Goal: Information Seeking & Learning: Learn about a topic

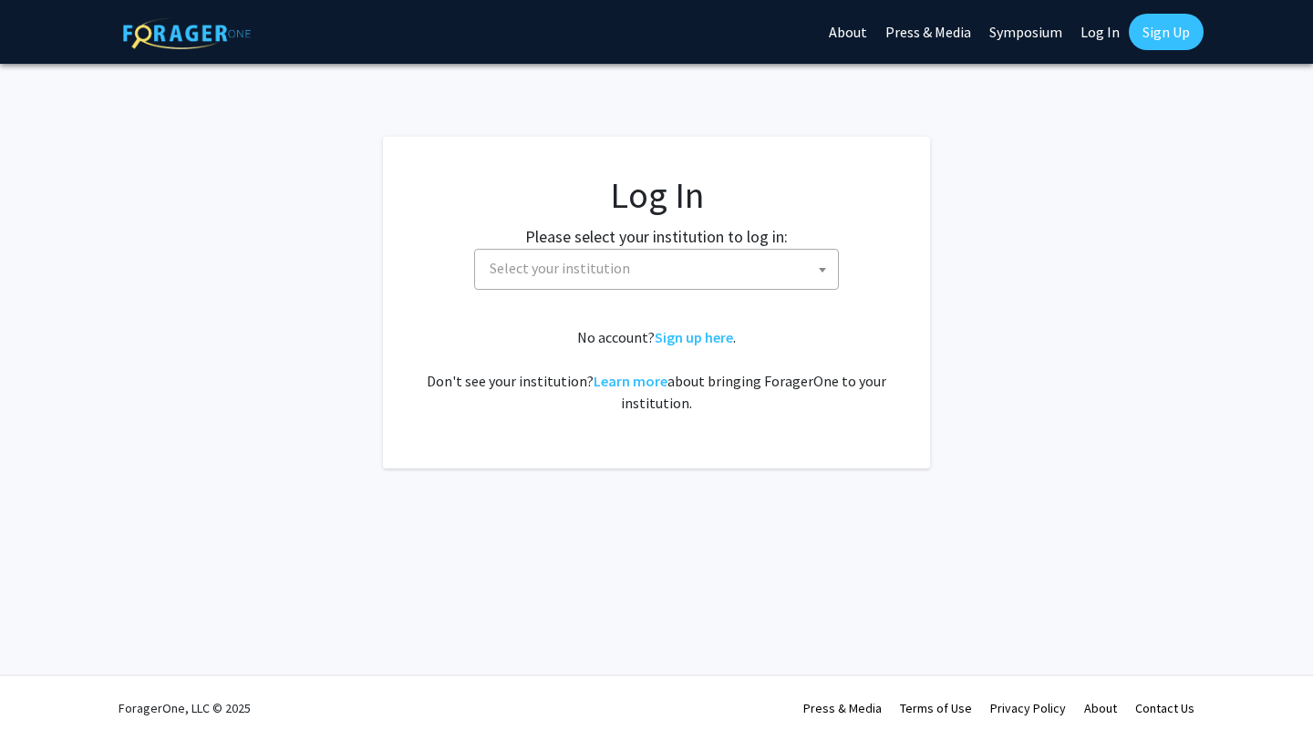
select select
click at [682, 276] on span "Select your institution" at bounding box center [660, 268] width 356 height 37
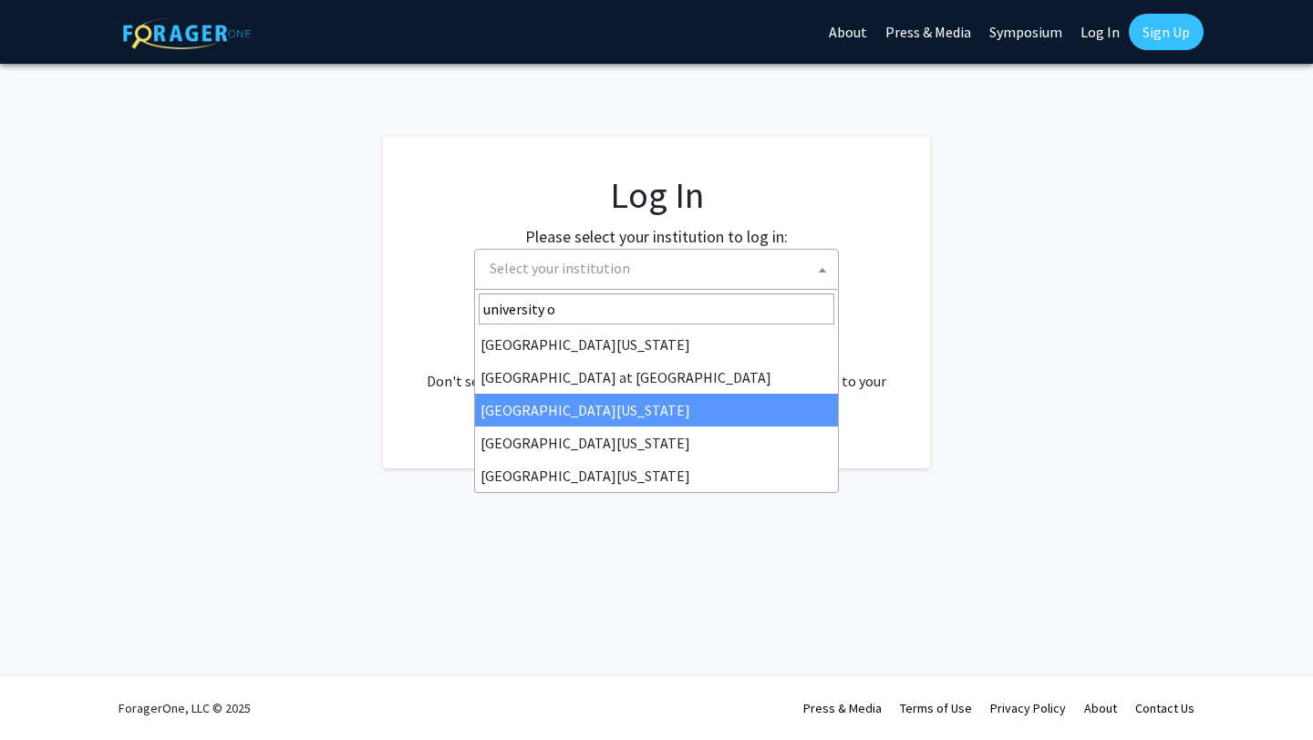
type input "university o"
select select "13"
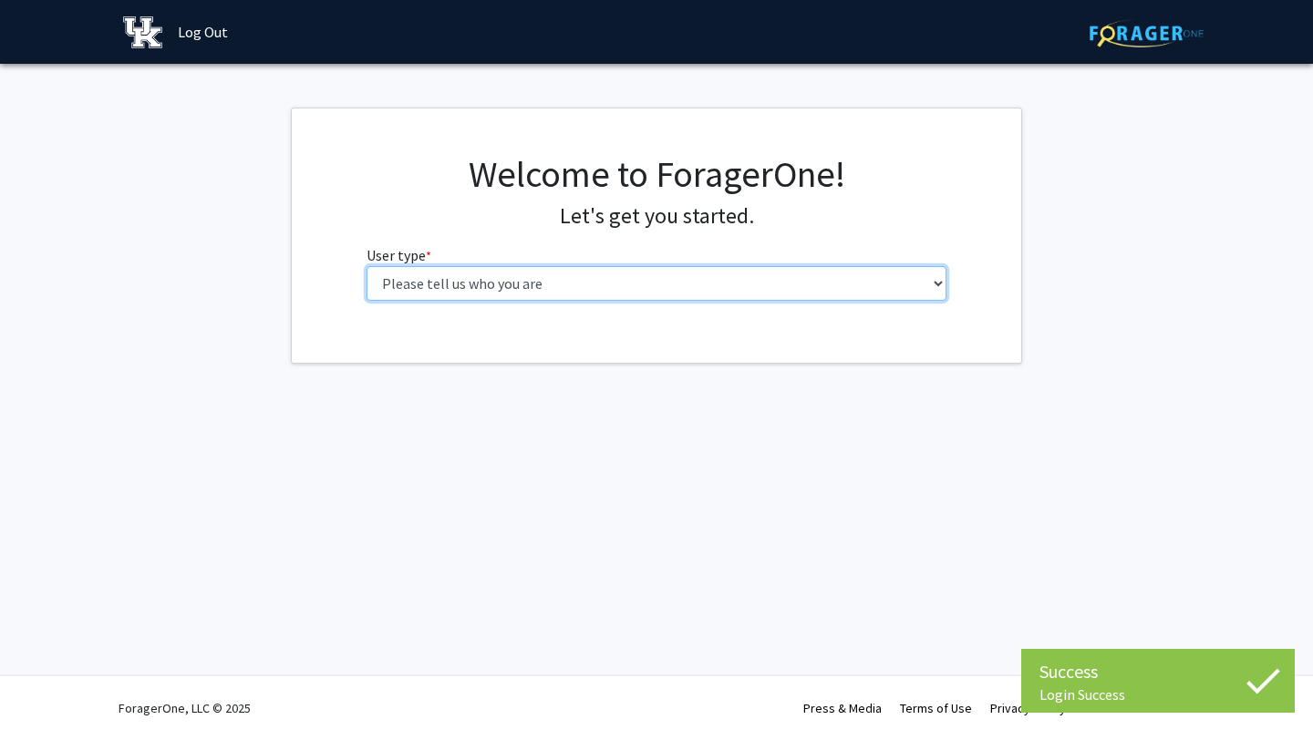
click at [628, 284] on select "Please tell us who you are Undergraduate Student Master's Student Doctoral Cand…" at bounding box center [656, 283] width 581 height 35
select select "1: undergrad"
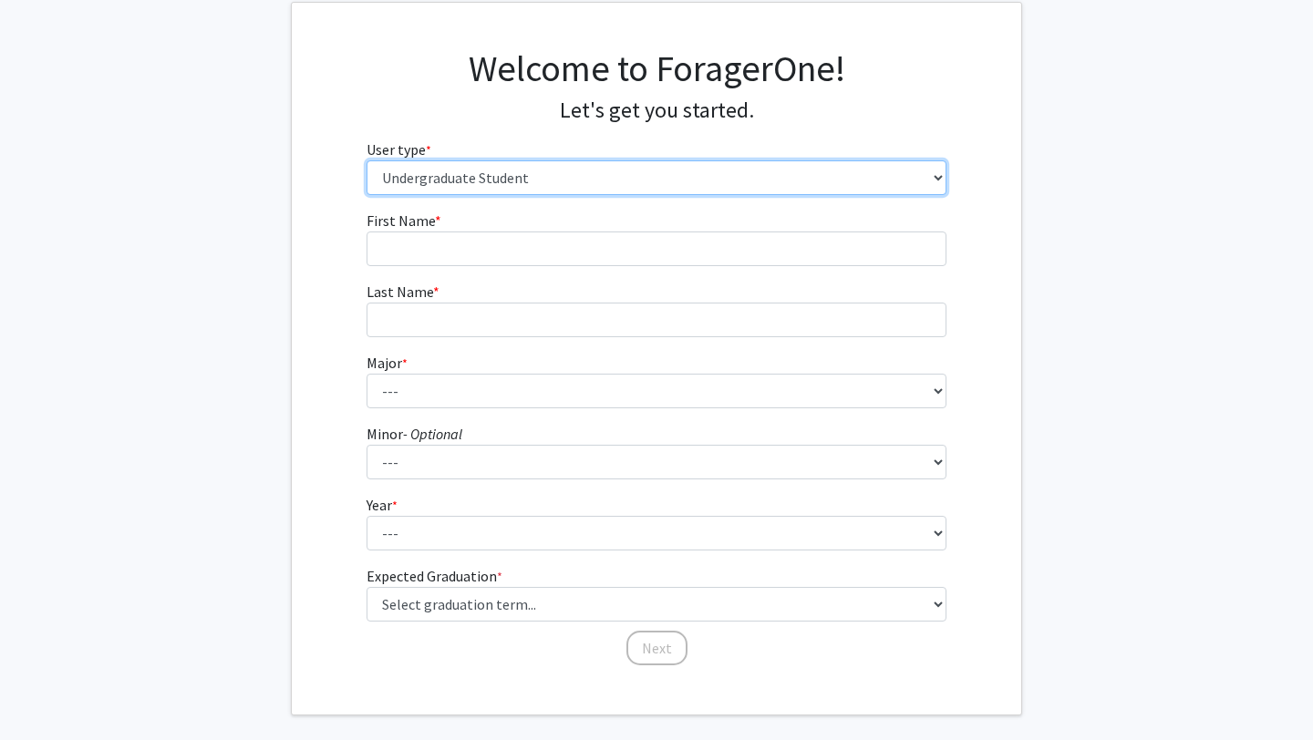
scroll to position [108, 0]
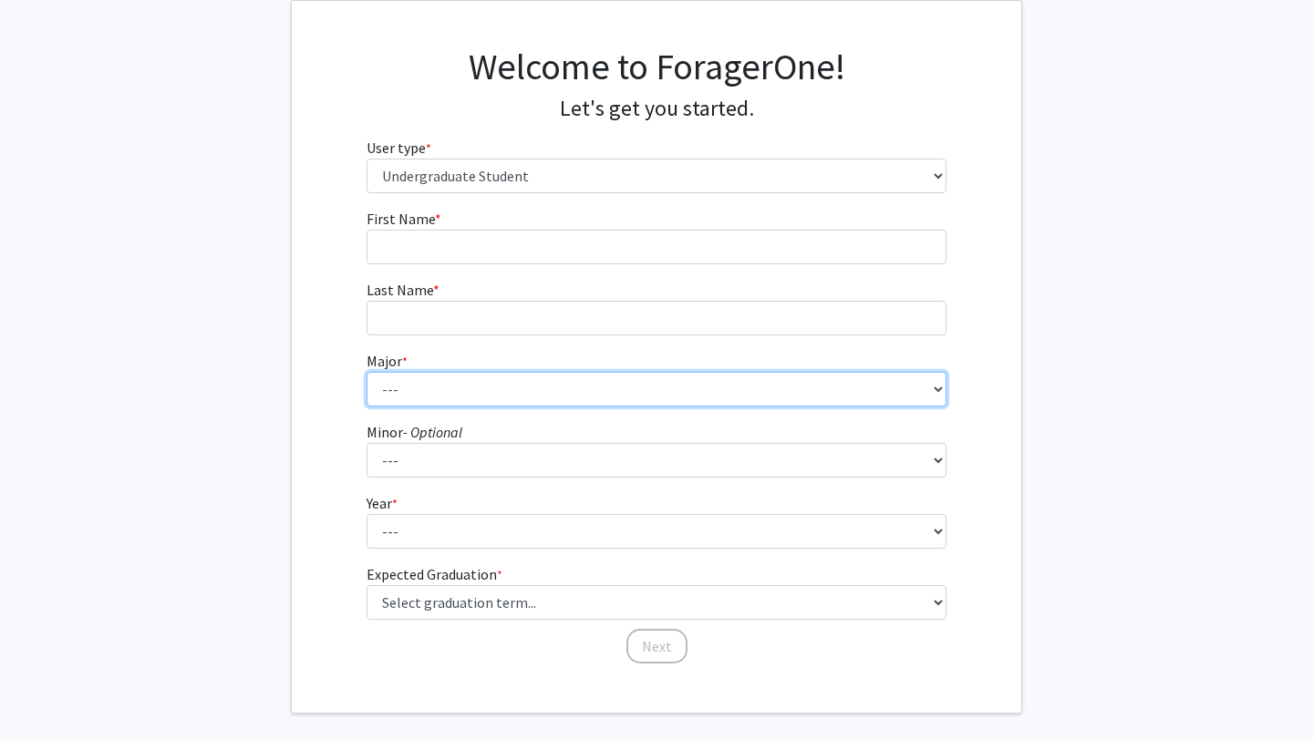
click at [758, 389] on select "--- Accounting Aerospace Engineering African American & Africana Studies Agricu…" at bounding box center [656, 389] width 581 height 35
select select "104: 941"
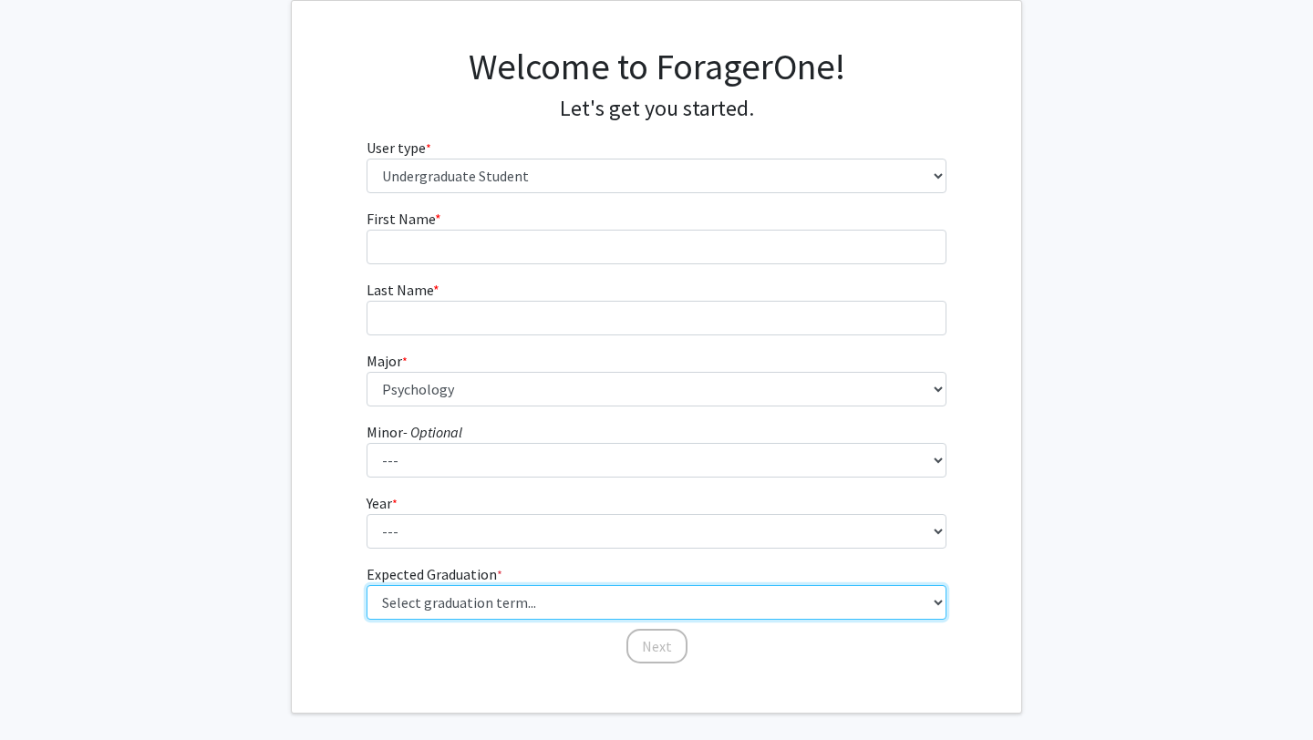
click at [583, 603] on select "Select graduation term... Spring 2025 Summer 2025 Fall 2025 Winter 2025 Spring …" at bounding box center [656, 602] width 581 height 35
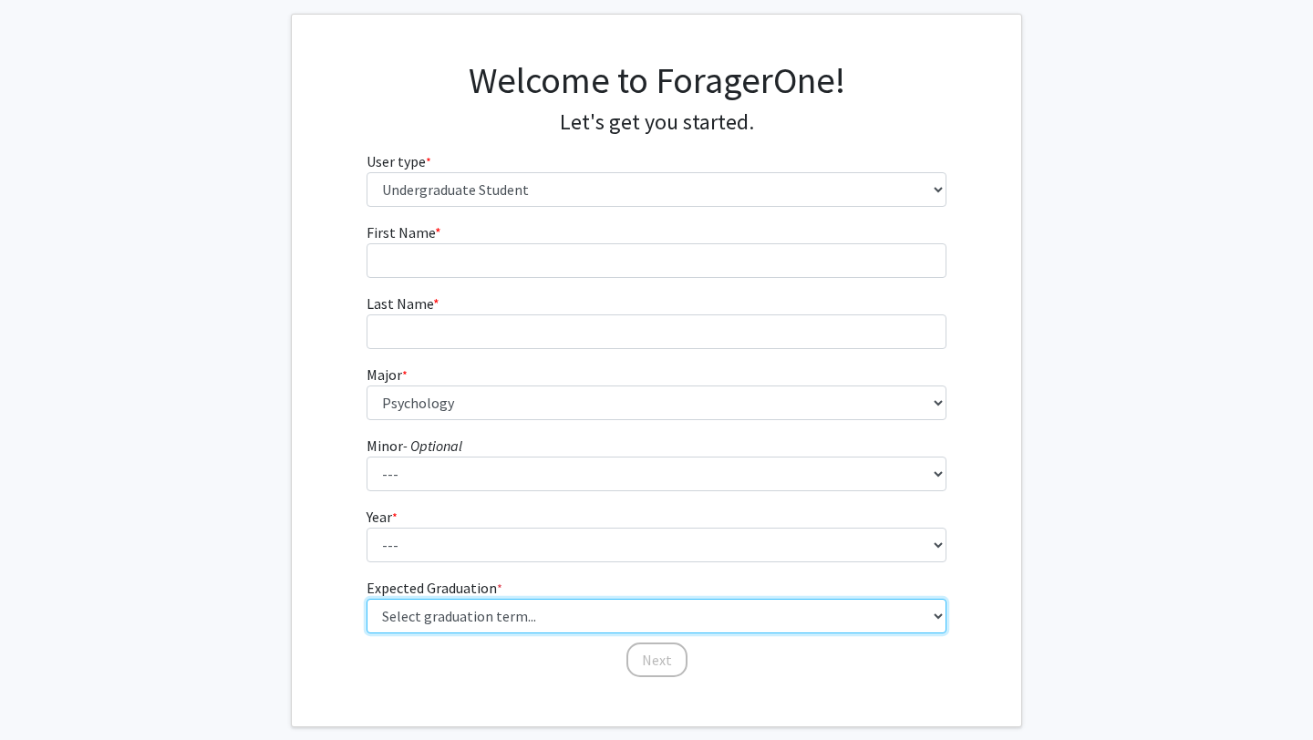
scroll to position [76, 0]
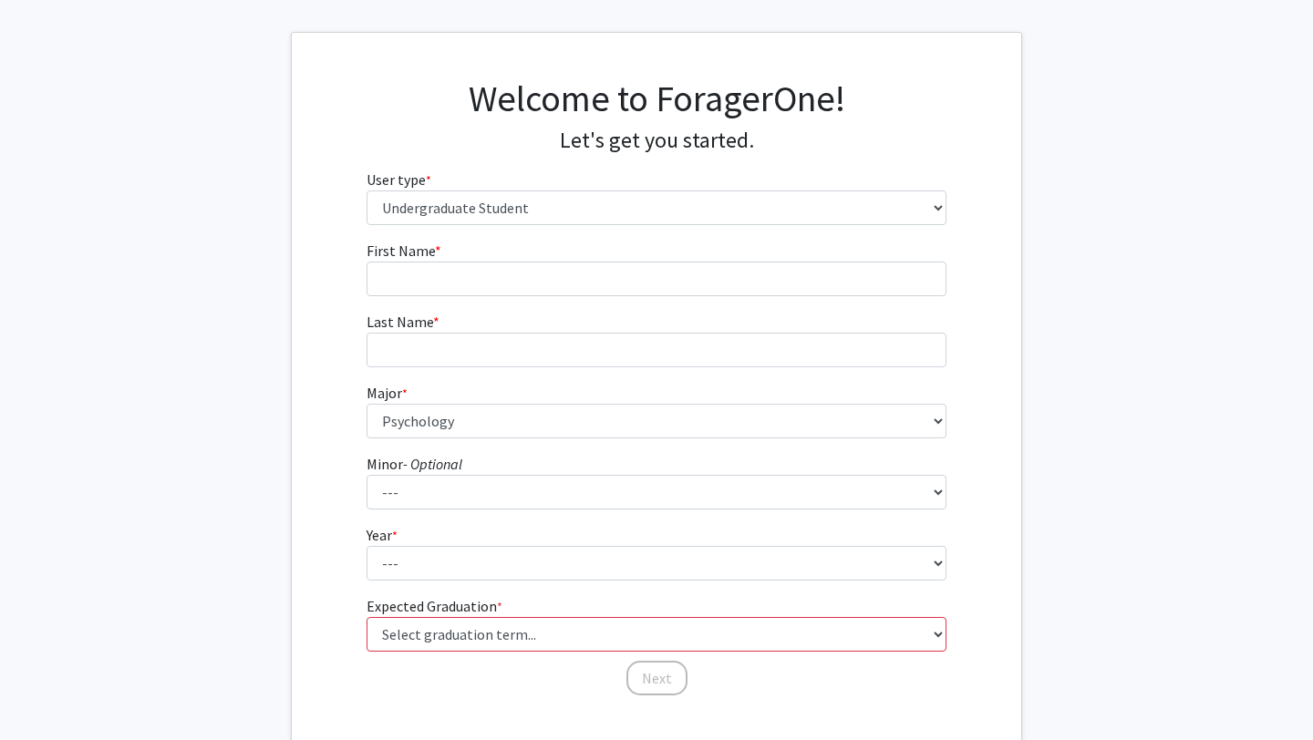
click at [292, 593] on div "First Name * required Last Name * required Major * required --- Accounting Aero…" at bounding box center [656, 469] width 729 height 458
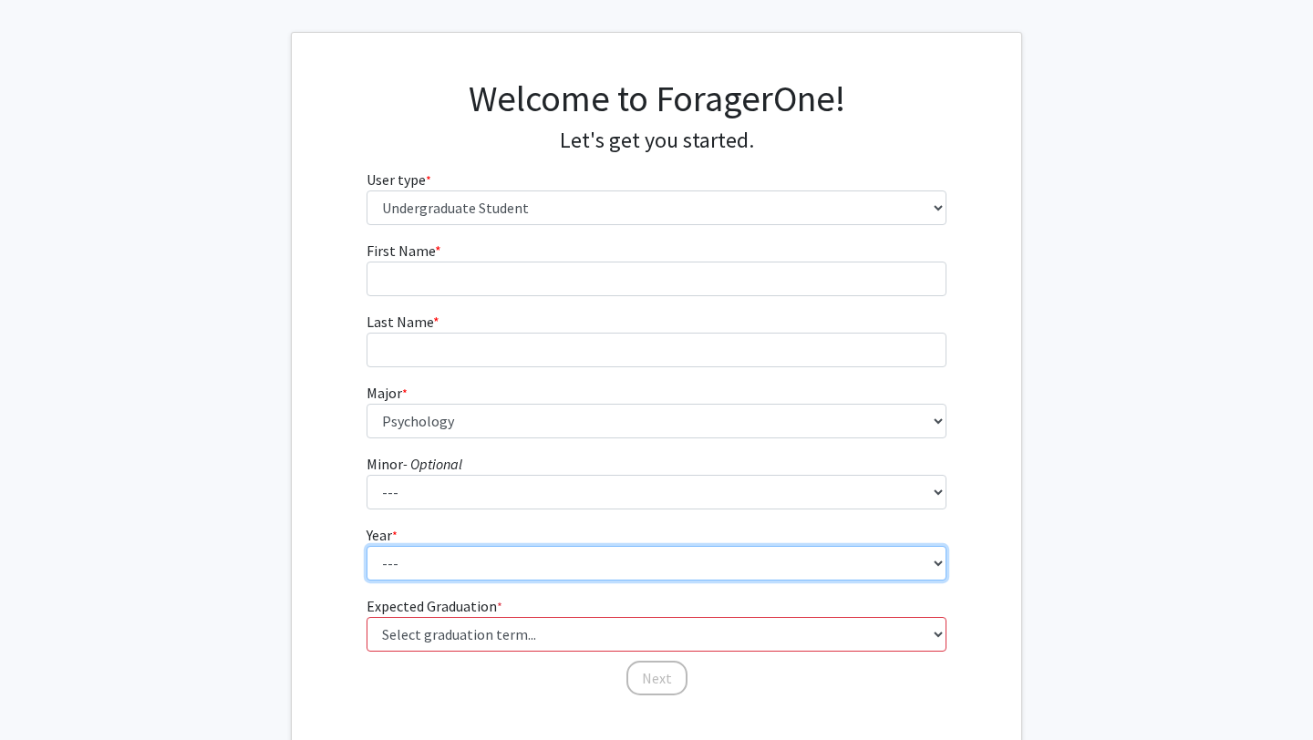
click at [376, 552] on select "--- First-year Sophomore Junior Senior Postbaccalaureate Certificate" at bounding box center [656, 563] width 581 height 35
select select "1: first-year"
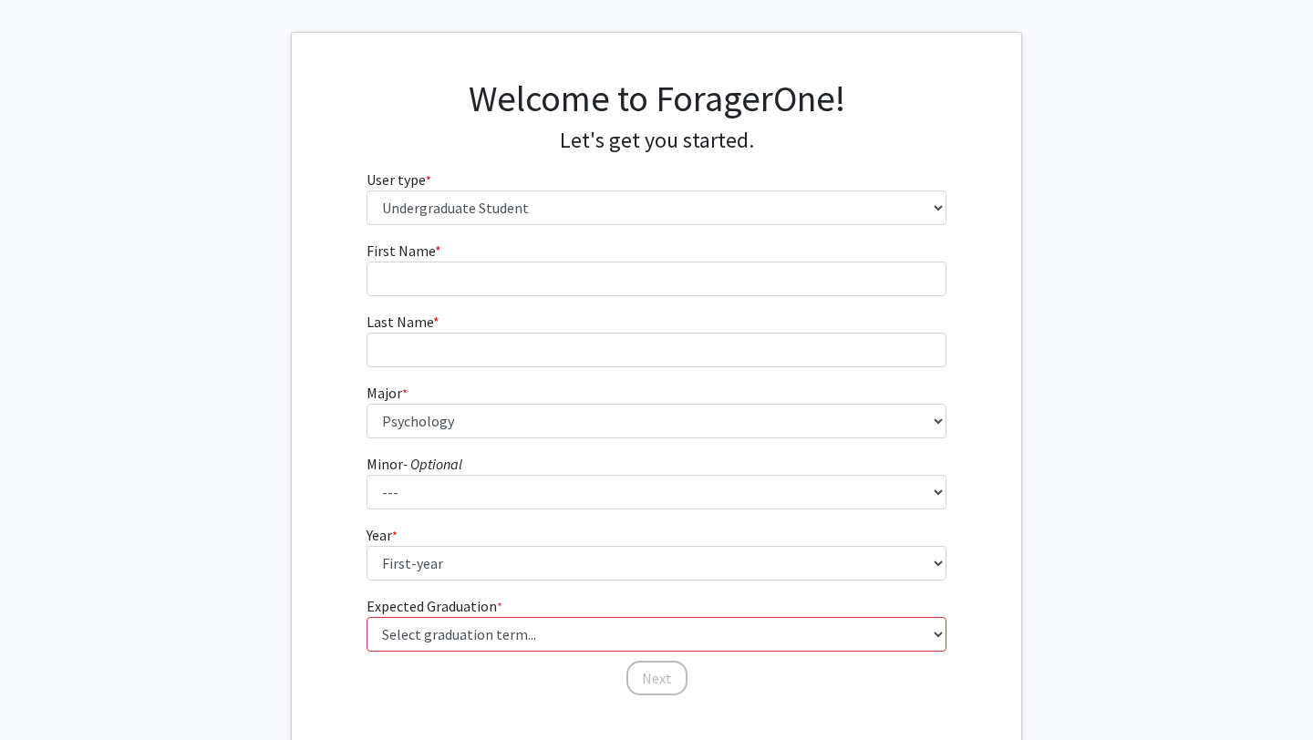
click at [266, 536] on fg-get-started "Welcome to ForagerOne! Let's get you started. User type * required Please tell …" at bounding box center [656, 389] width 1313 height 714
click at [266, 460] on fg-get-started "Welcome to ForagerOne! Let's get you started. User type * required Please tell …" at bounding box center [656, 389] width 1313 height 714
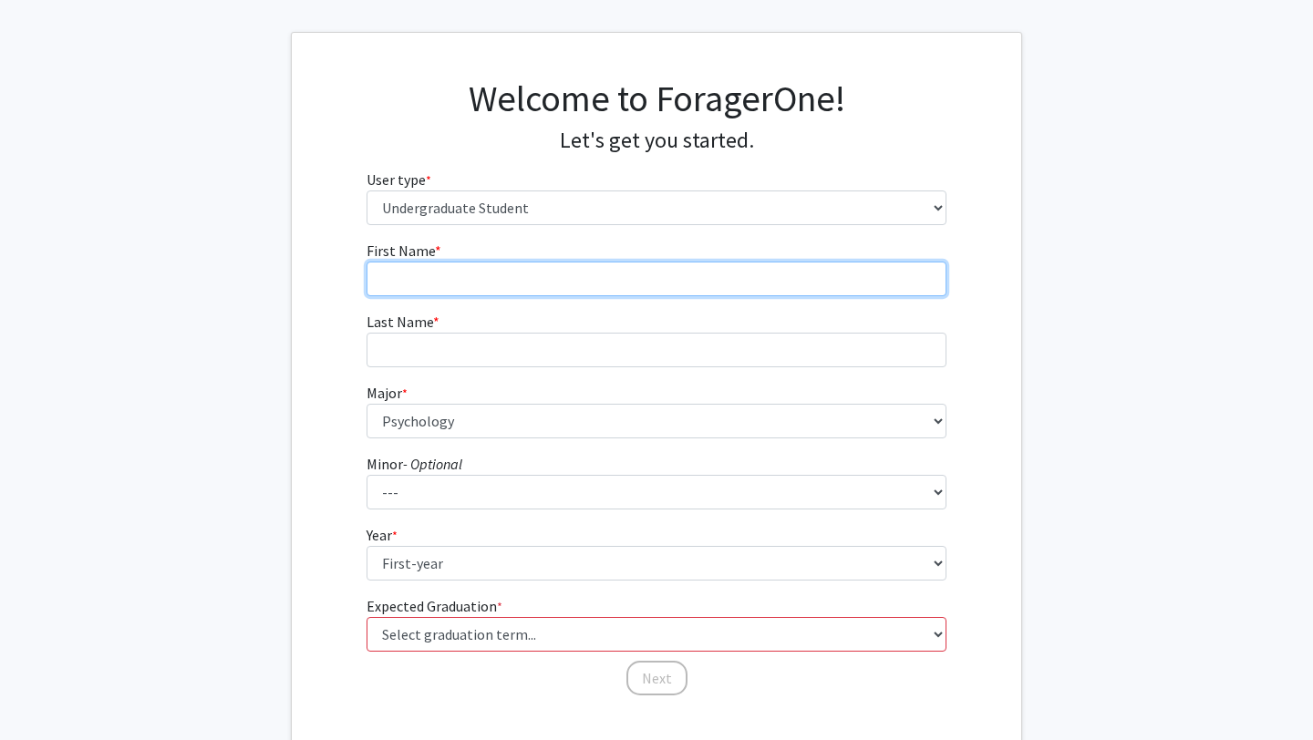
click at [438, 278] on input "First Name * required" at bounding box center [656, 279] width 581 height 35
type input "[GEOGRAPHIC_DATA]"
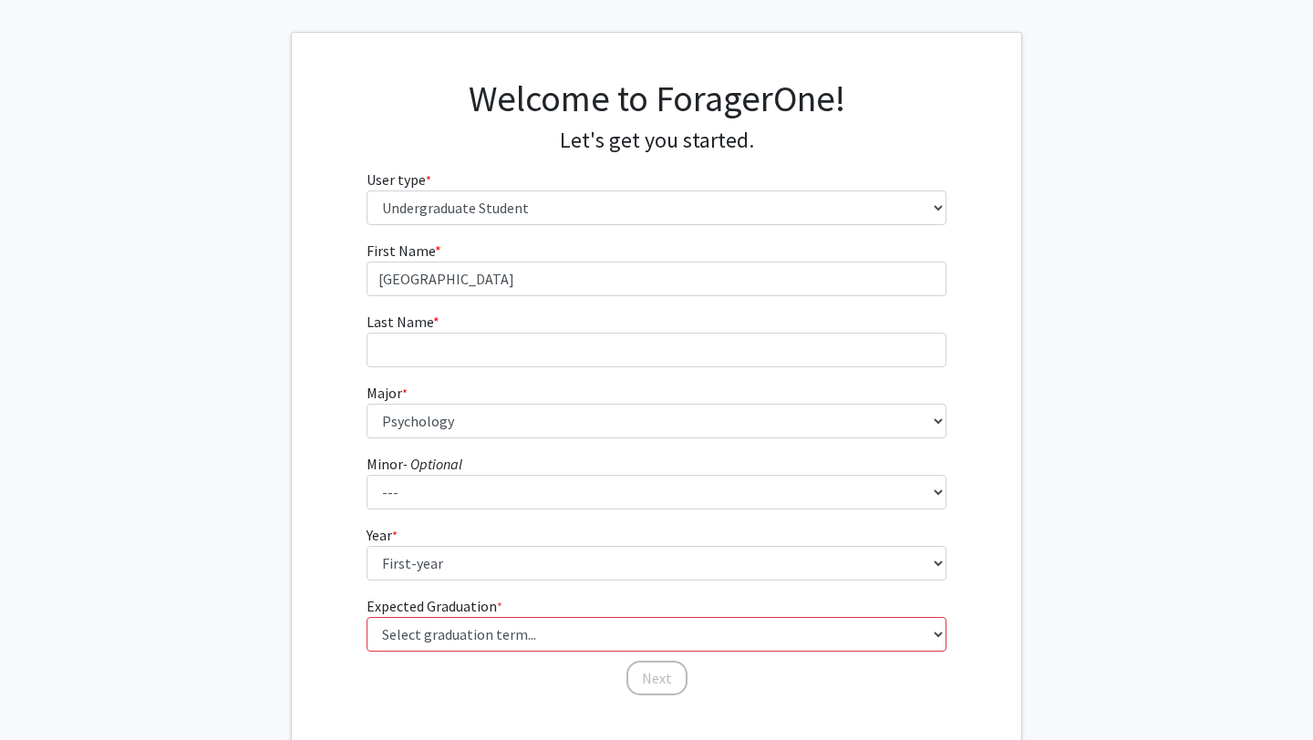
click at [410, 370] on form "First Name * required Brooklyn Last Name * required Major * required --- Accoun…" at bounding box center [656, 459] width 581 height 439
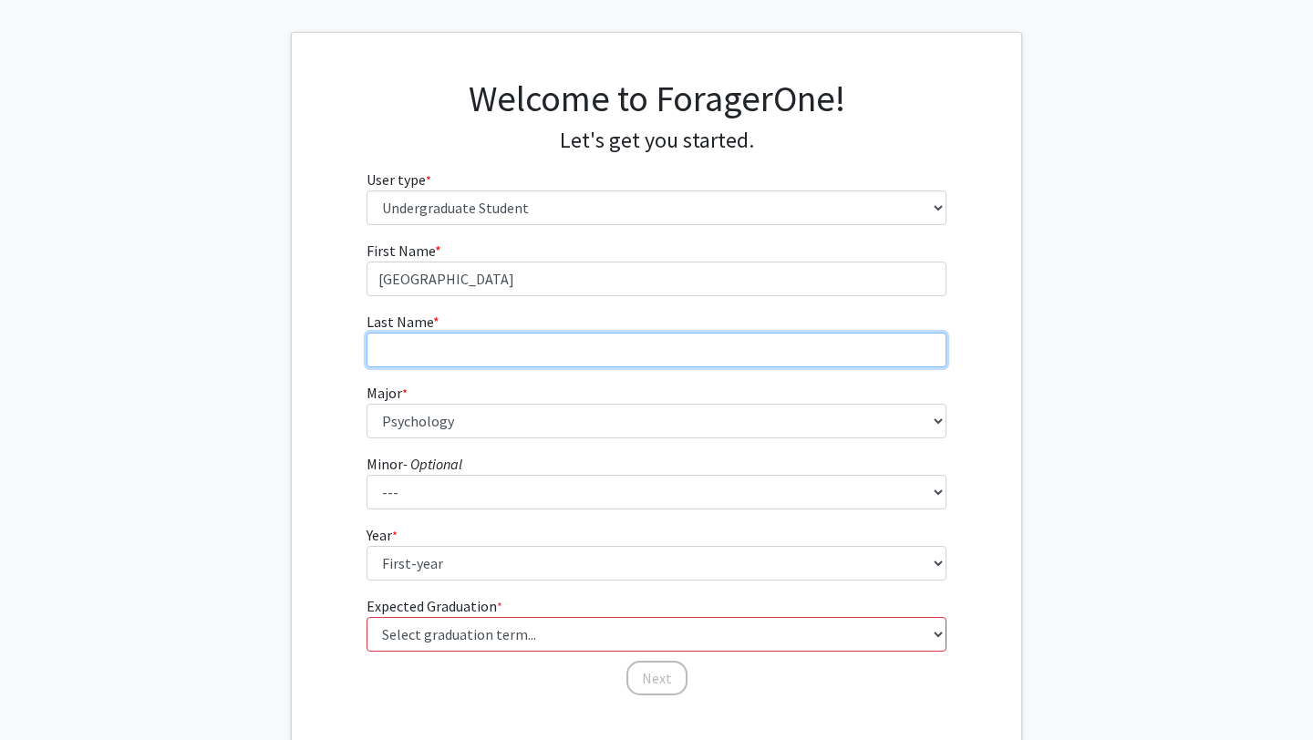
click at [412, 361] on input "Last Name * required" at bounding box center [656, 350] width 581 height 35
type input "Gnadinger"
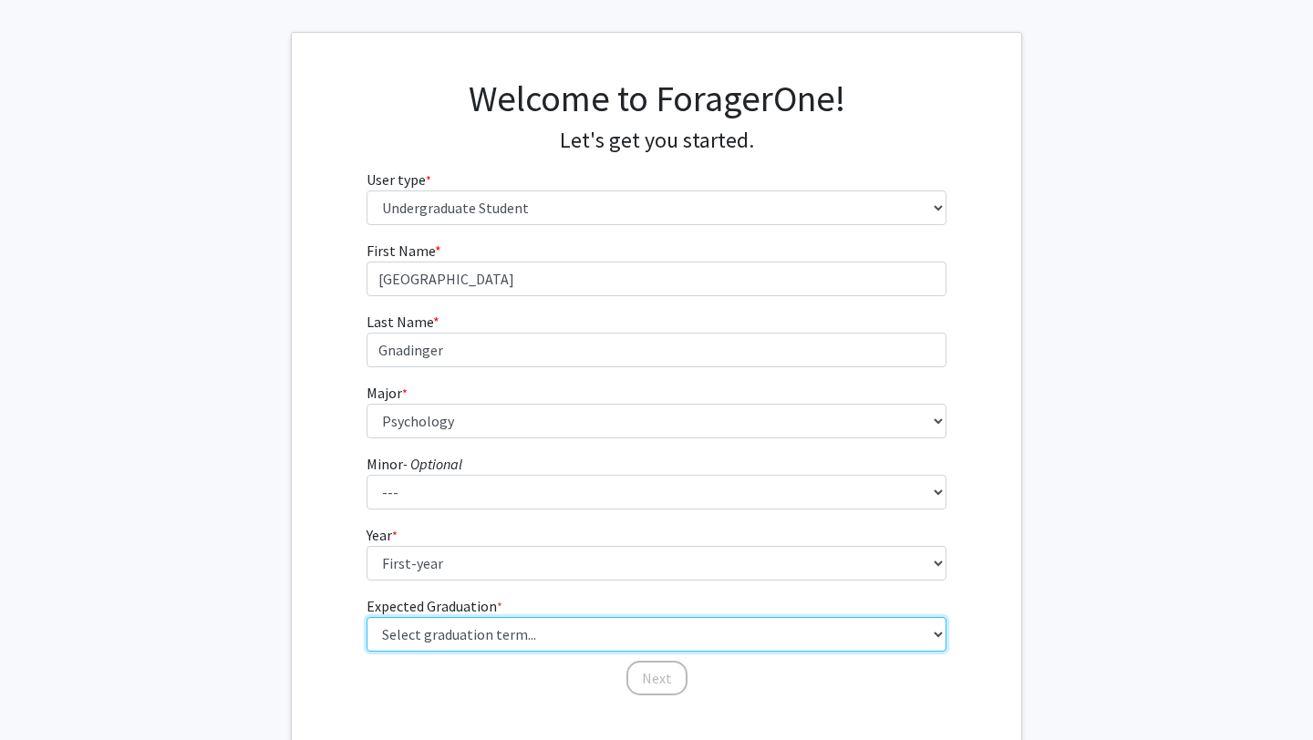
click at [439, 643] on select "Select graduation term... Spring 2025 Summer 2025 Fall 2025 Winter 2025 Spring …" at bounding box center [656, 634] width 581 height 35
select select "17: spring_2029"
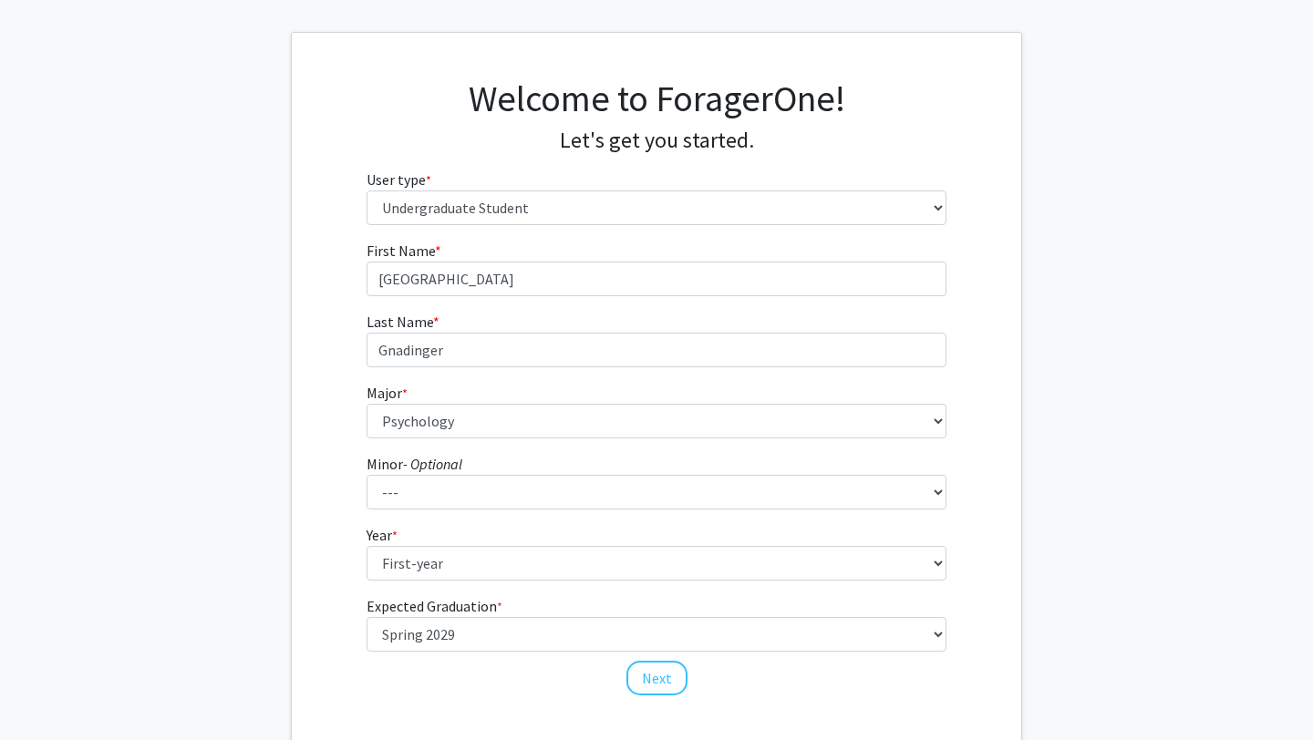
click at [321, 598] on div "First Name * required Brooklyn Last Name * required [PERSON_NAME] Major * requi…" at bounding box center [656, 469] width 729 height 458
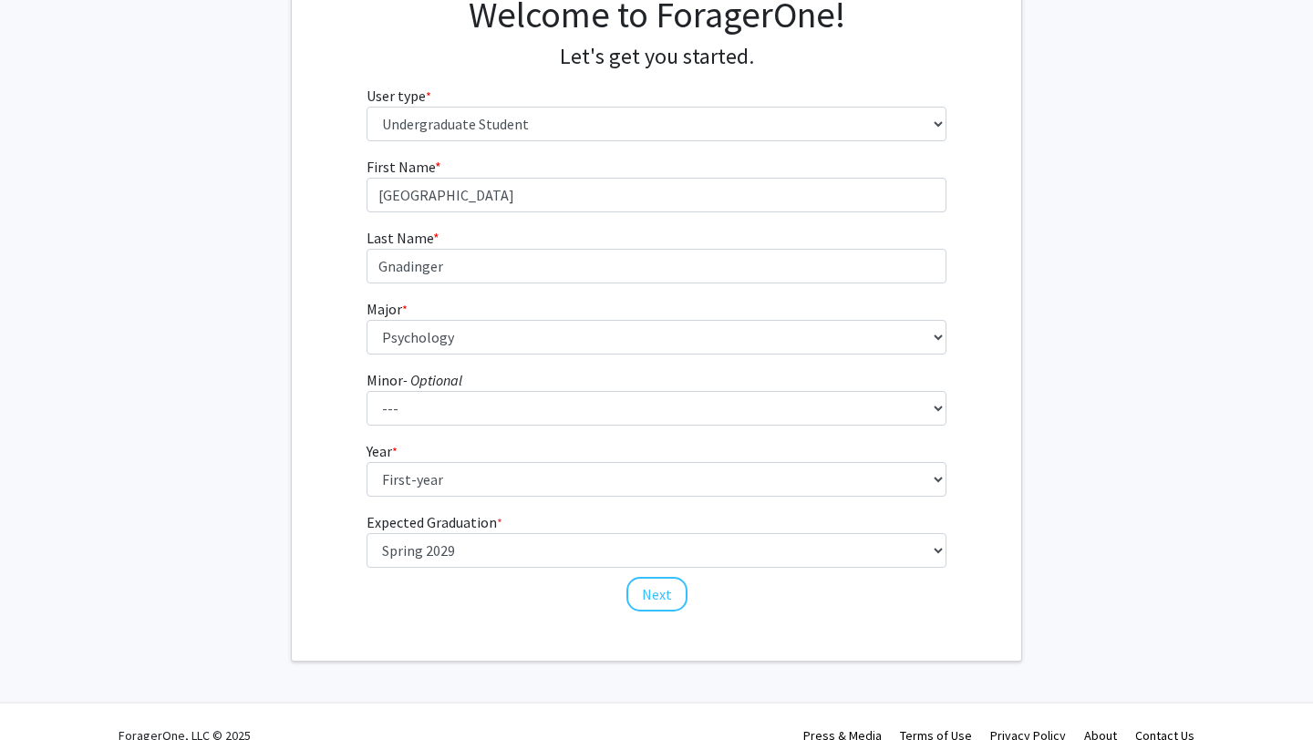
scroll to position [162, 0]
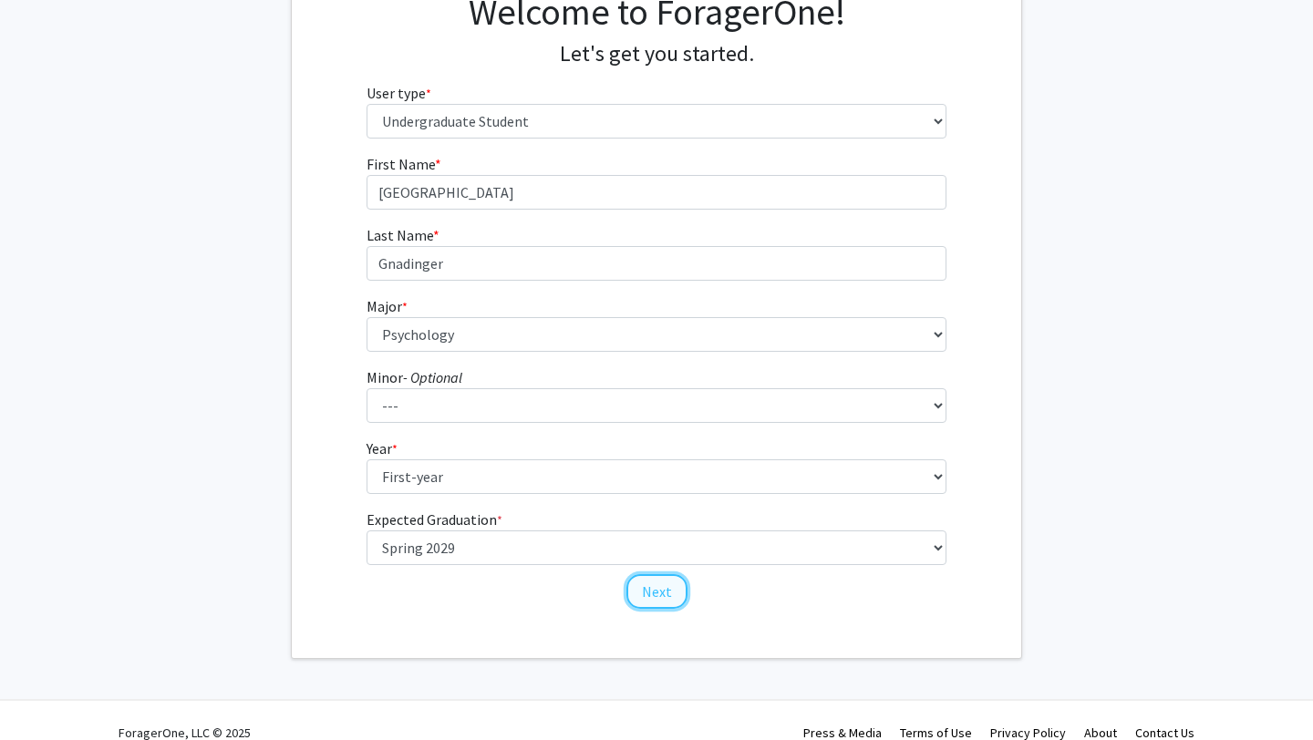
click at [665, 599] on button "Next" at bounding box center [656, 591] width 61 height 35
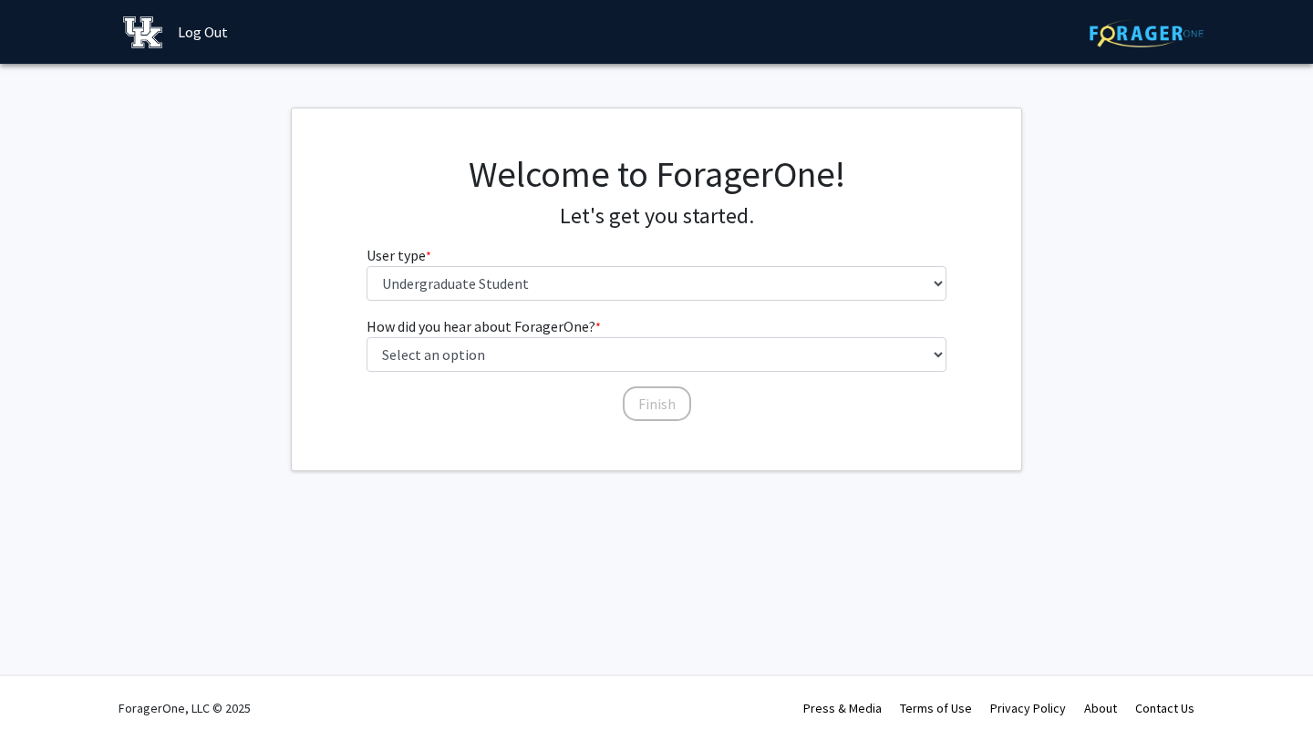
scroll to position [0, 0]
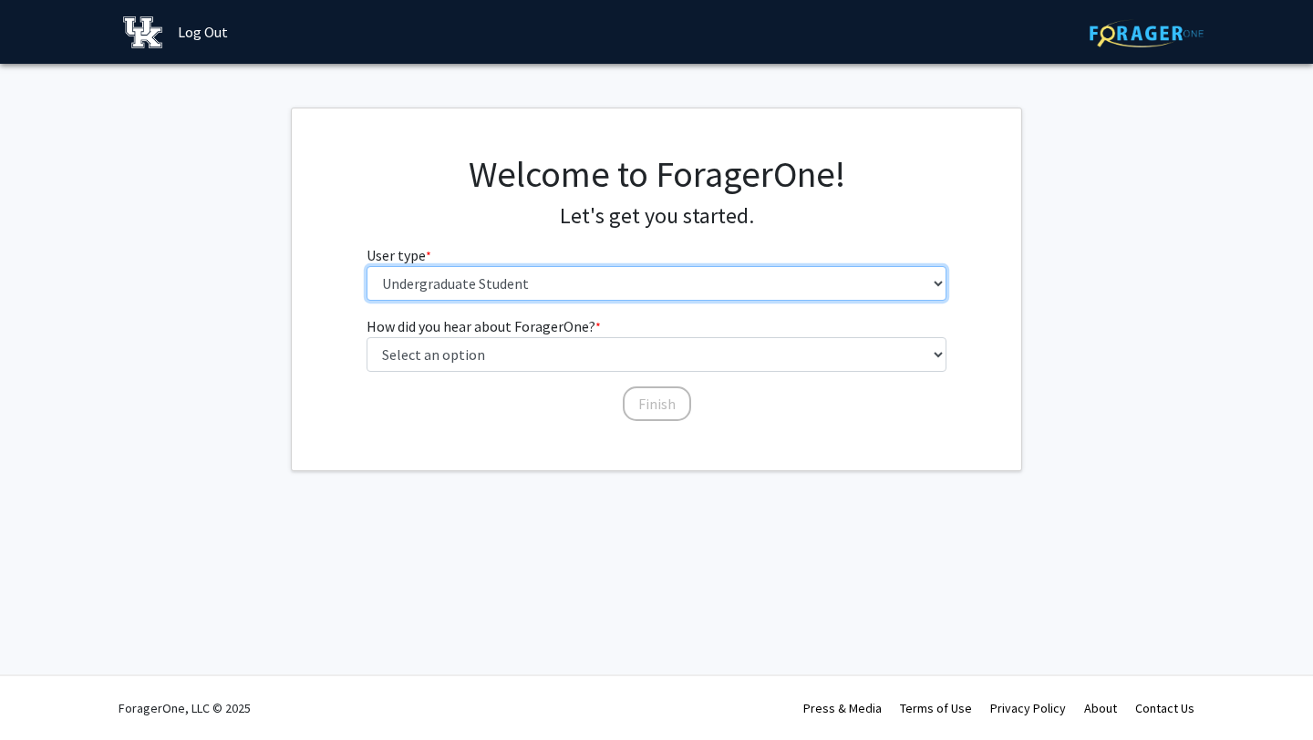
click at [475, 293] on select "Please tell us who you are Undergraduate Student Master's Student Doctoral Cand…" at bounding box center [656, 283] width 581 height 35
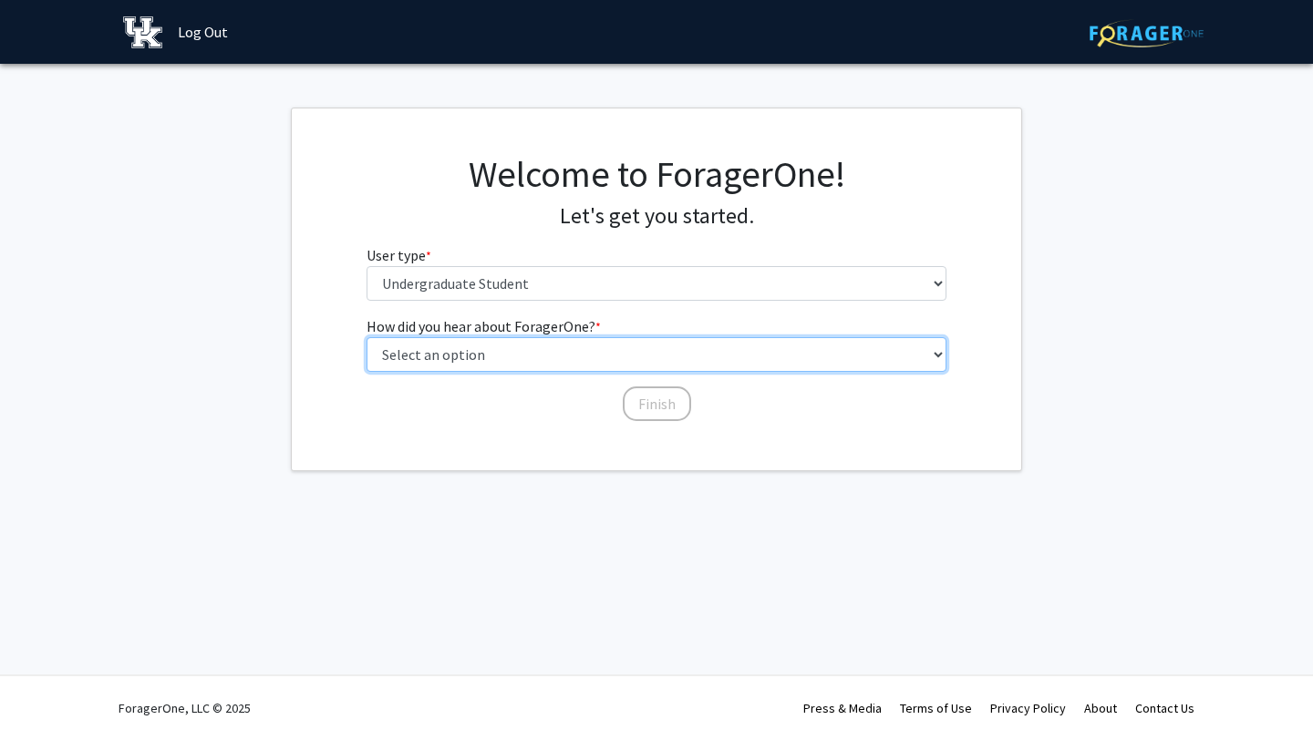
click at [434, 359] on select "Select an option Peer/student recommendation Faculty/staff recommendation Unive…" at bounding box center [656, 354] width 581 height 35
select select "3: university_website"
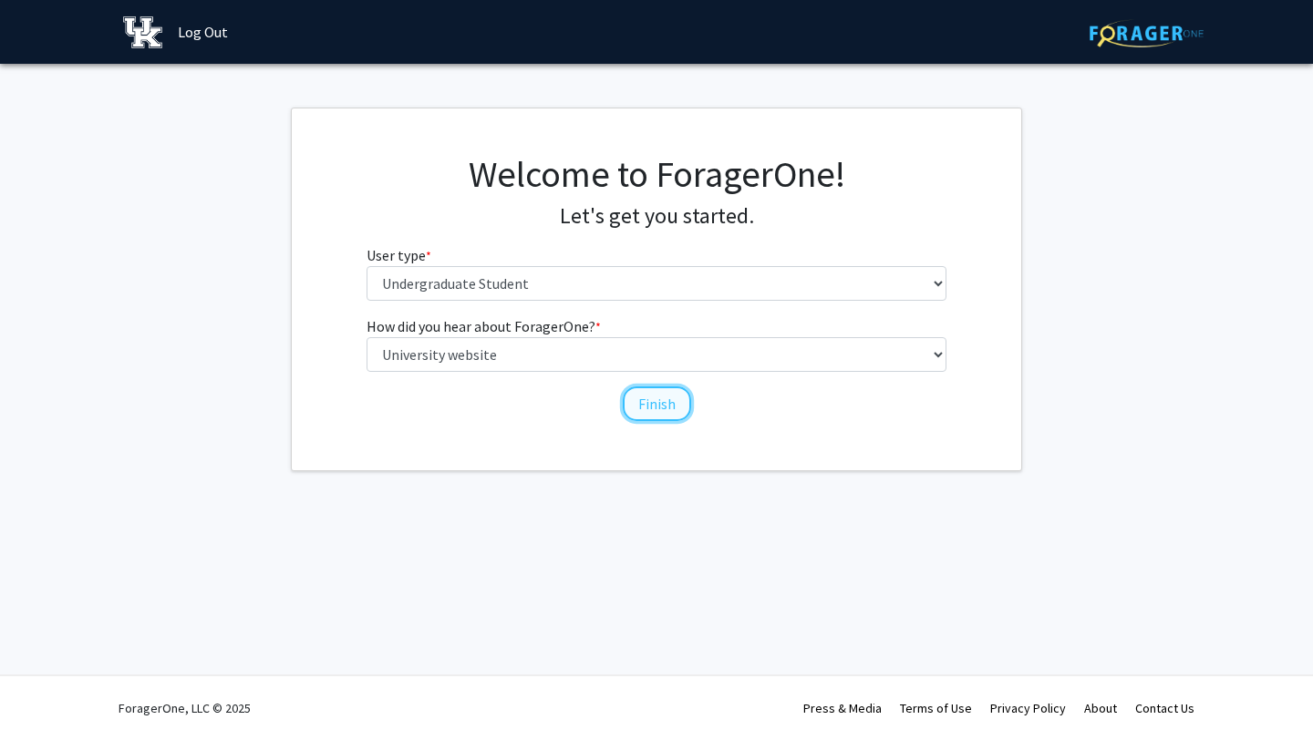
click at [643, 392] on button "Finish" at bounding box center [657, 404] width 68 height 35
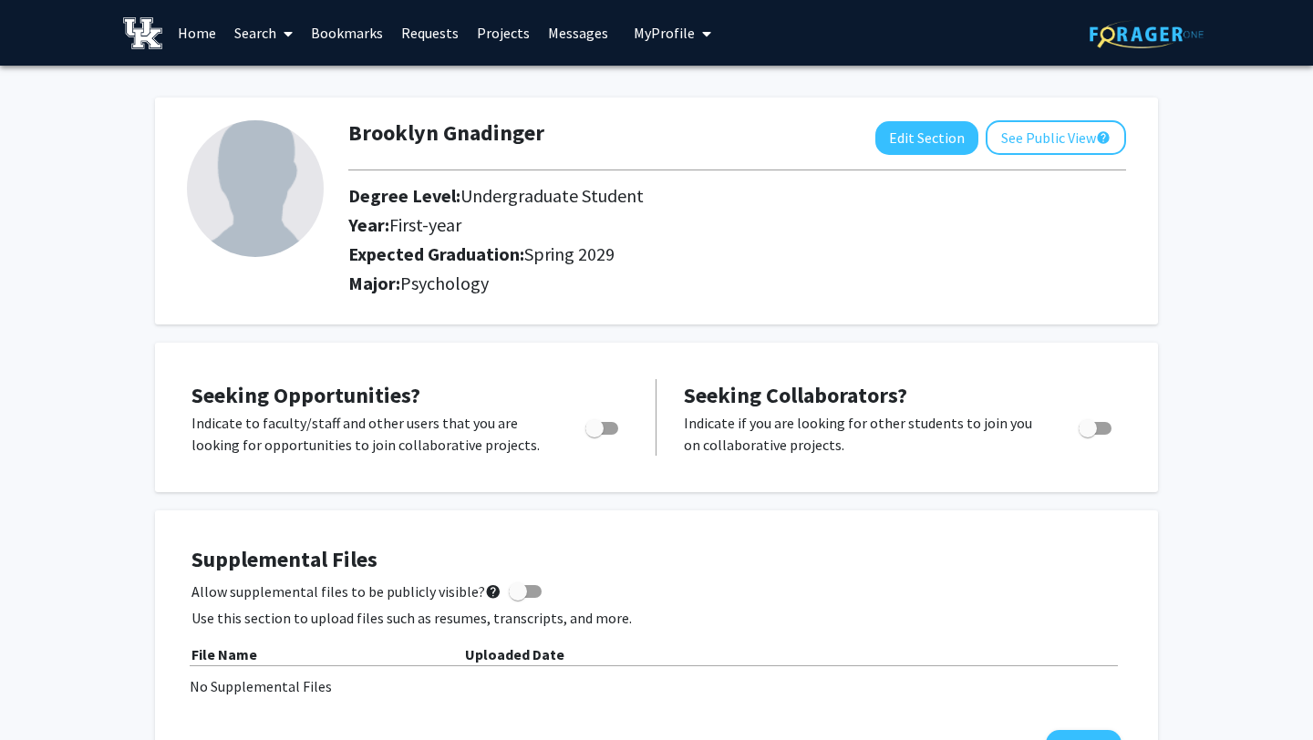
click at [260, 35] on link "Search" at bounding box center [263, 33] width 77 height 64
click at [504, 41] on link "Projects" at bounding box center [503, 33] width 71 height 64
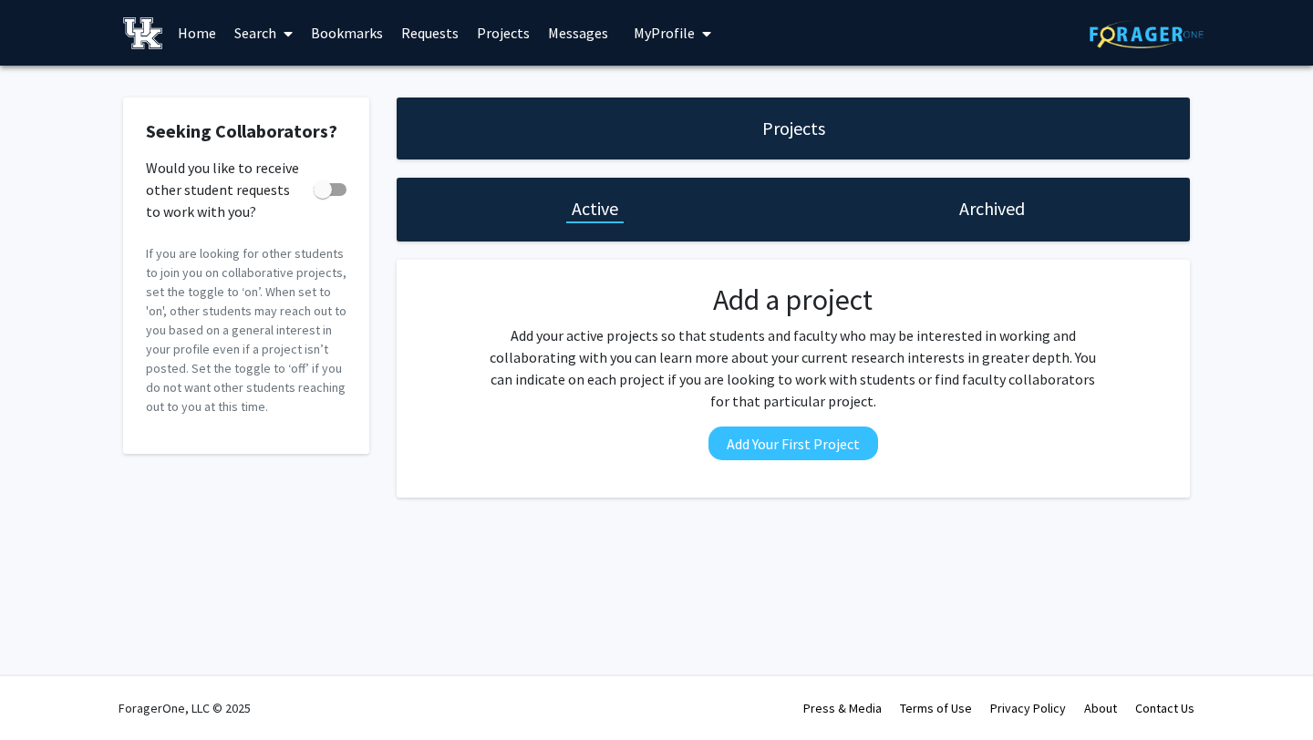
click at [194, 32] on link "Home" at bounding box center [197, 33] width 57 height 64
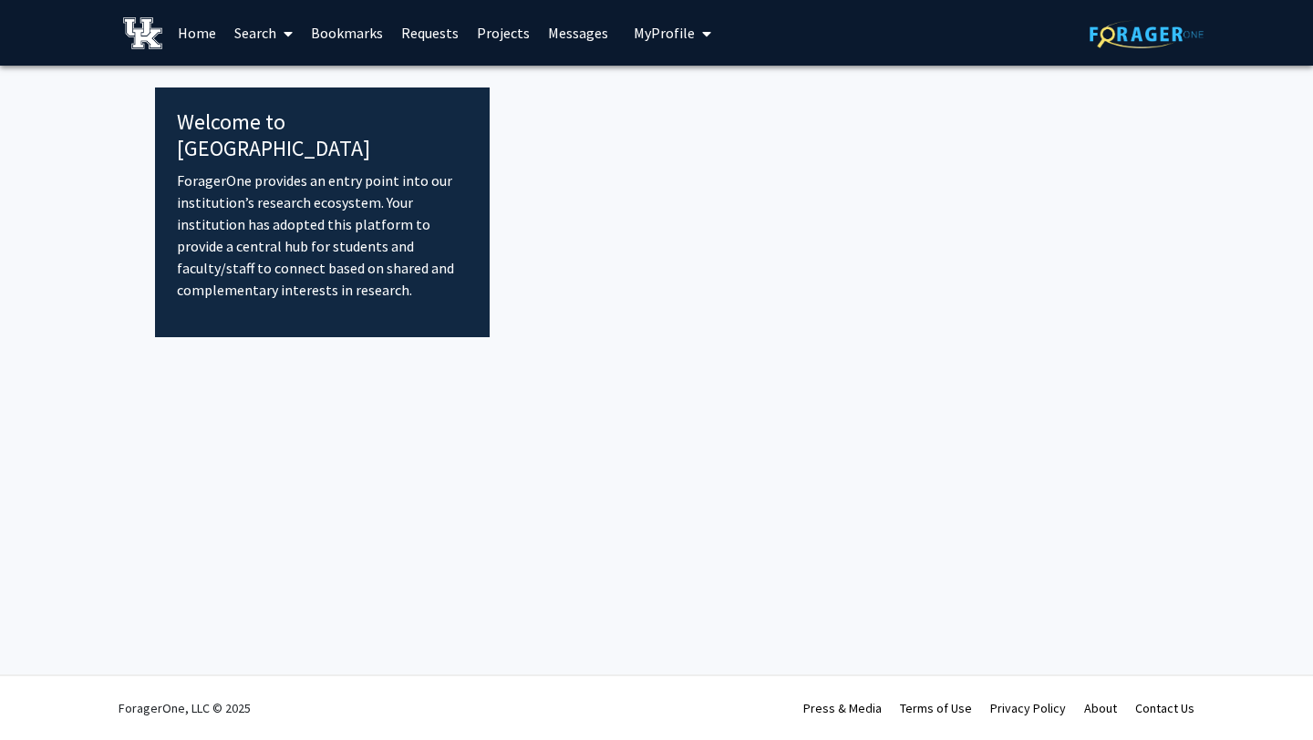
click at [266, 35] on link "Search" at bounding box center [263, 33] width 77 height 64
click at [283, 80] on span "Faculty/Staff" at bounding box center [292, 84] width 134 height 36
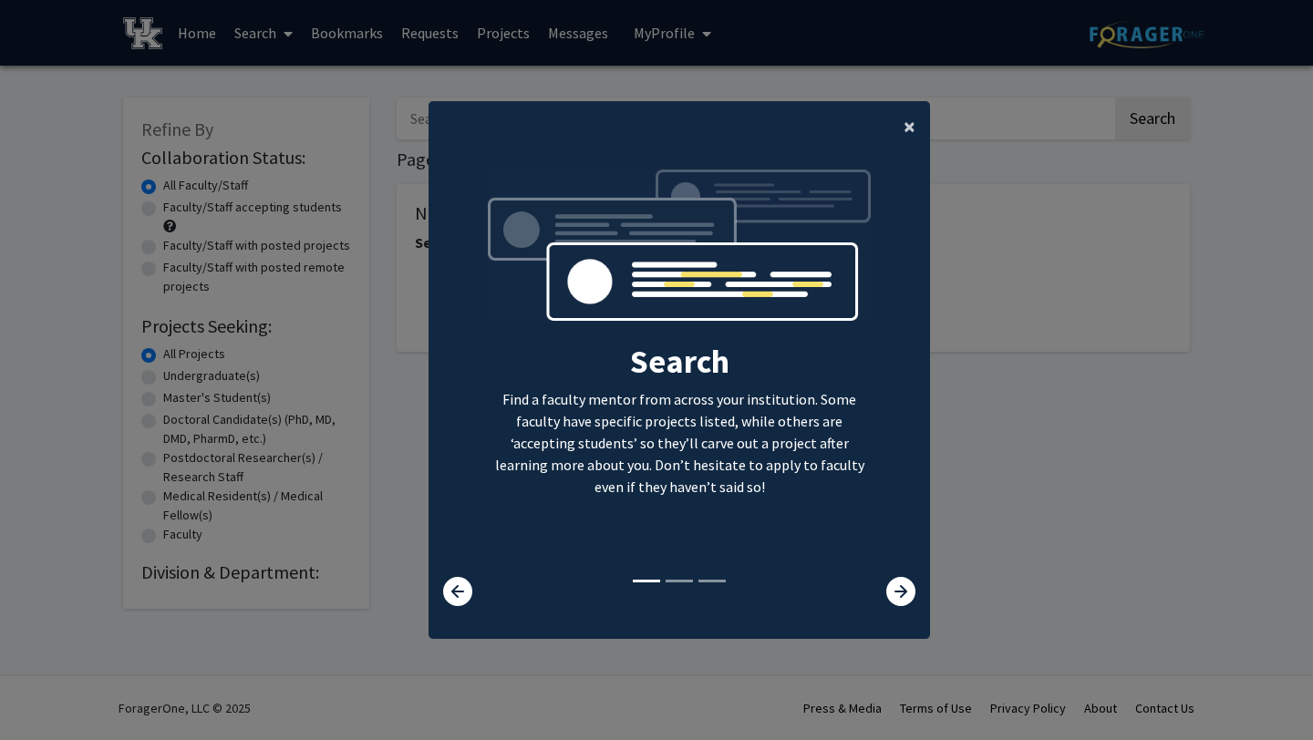
click at [910, 127] on span "×" at bounding box center [909, 126] width 12 height 28
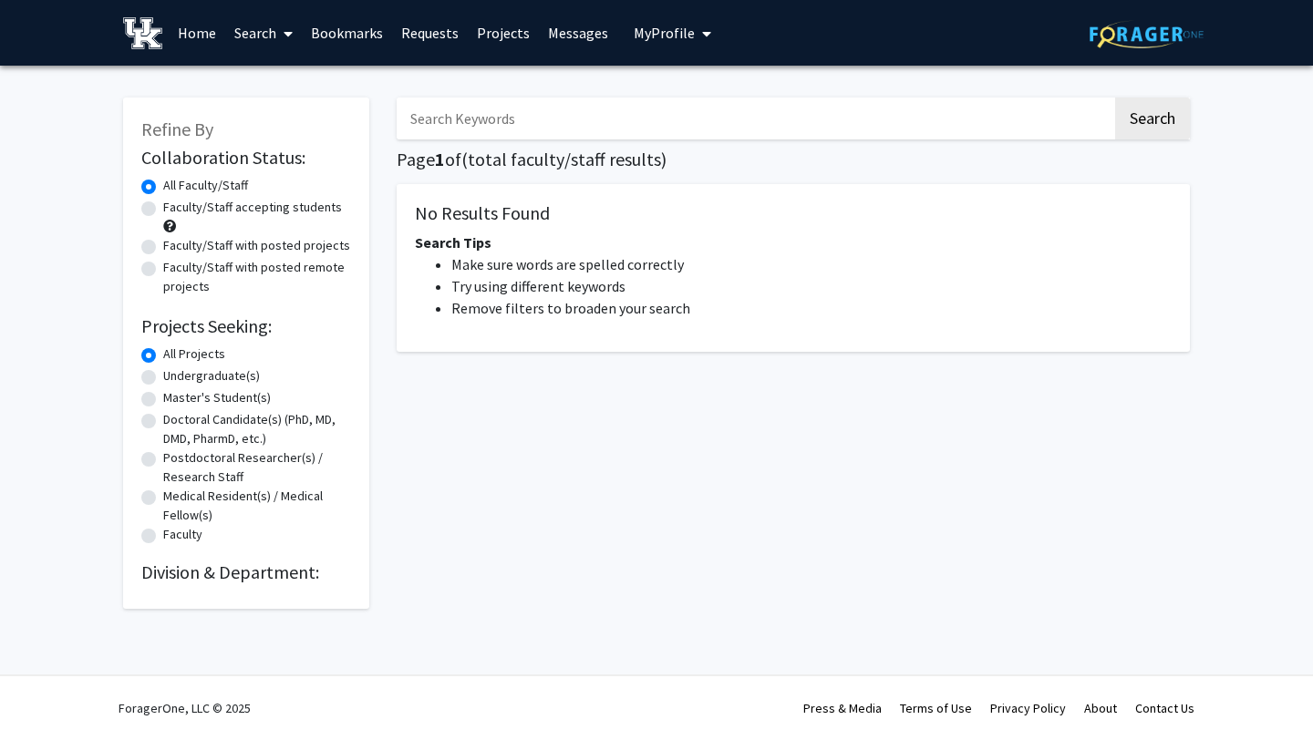
click at [163, 378] on label "Undergraduate(s)" at bounding box center [211, 375] width 97 height 19
click at [163, 378] on input "Undergraduate(s)" at bounding box center [169, 372] width 12 height 12
radio input "true"
click at [163, 350] on label "All Projects" at bounding box center [194, 354] width 62 height 19
click at [163, 350] on input "All Projects" at bounding box center [169, 351] width 12 height 12
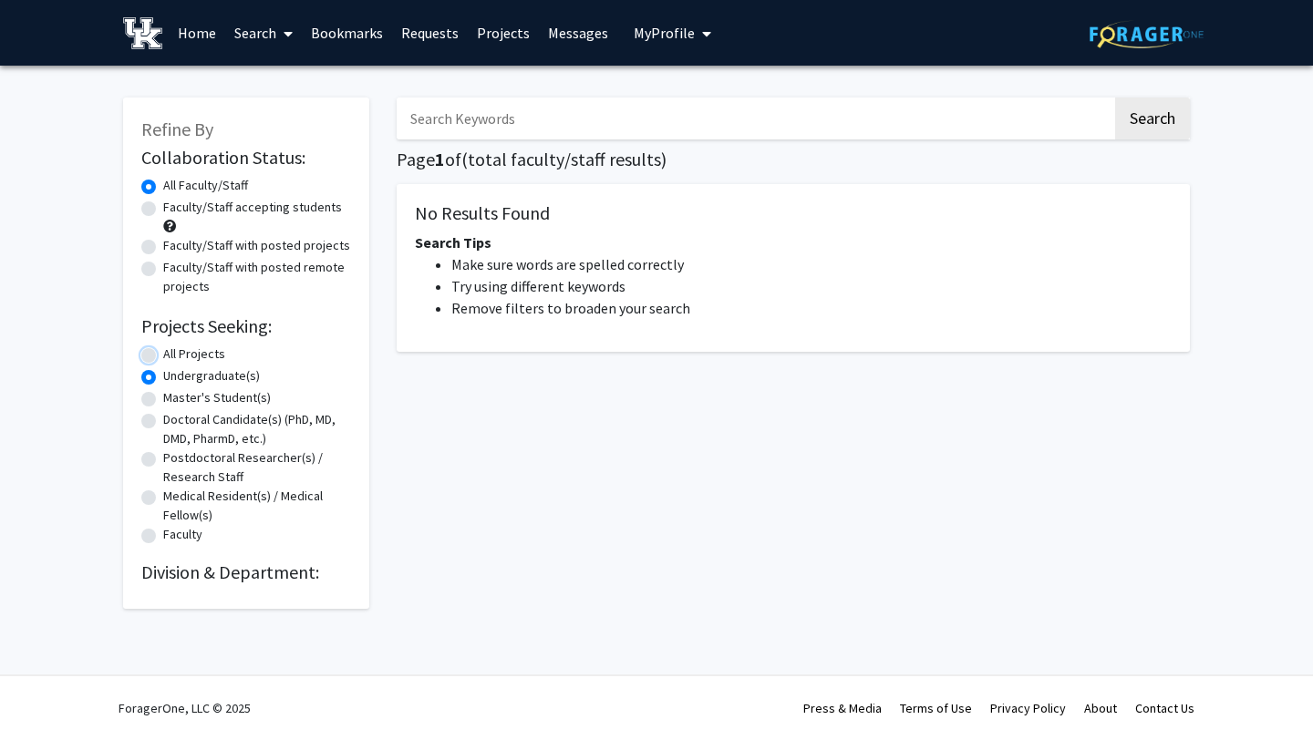
radio input "true"
click at [243, 605] on div "Refine By Collaboration Status: Collaboration Status All Faculty/Staff Collabor…" at bounding box center [246, 353] width 246 height 511
click at [490, 34] on link "Projects" at bounding box center [503, 33] width 71 height 64
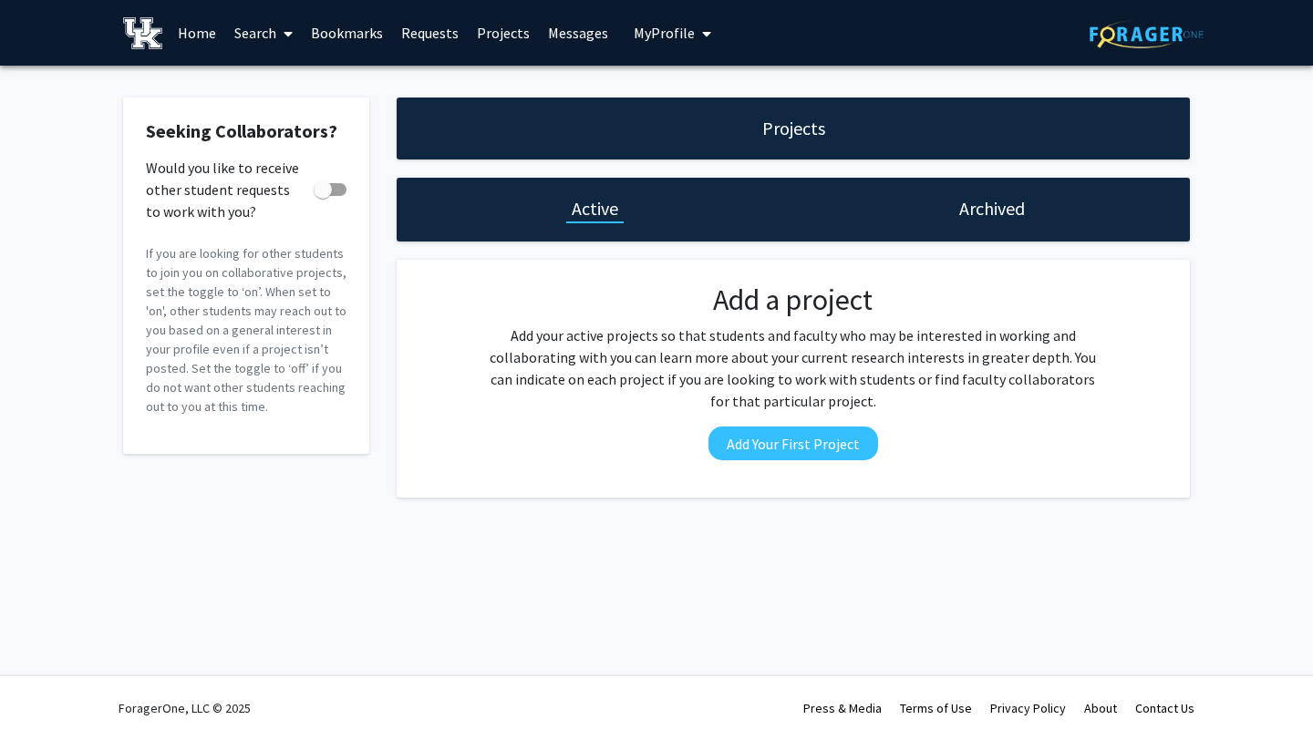
click at [954, 230] on div "Archived" at bounding box center [991, 210] width 397 height 64
click at [1017, 205] on h1 "Archived" at bounding box center [992, 209] width 66 height 26
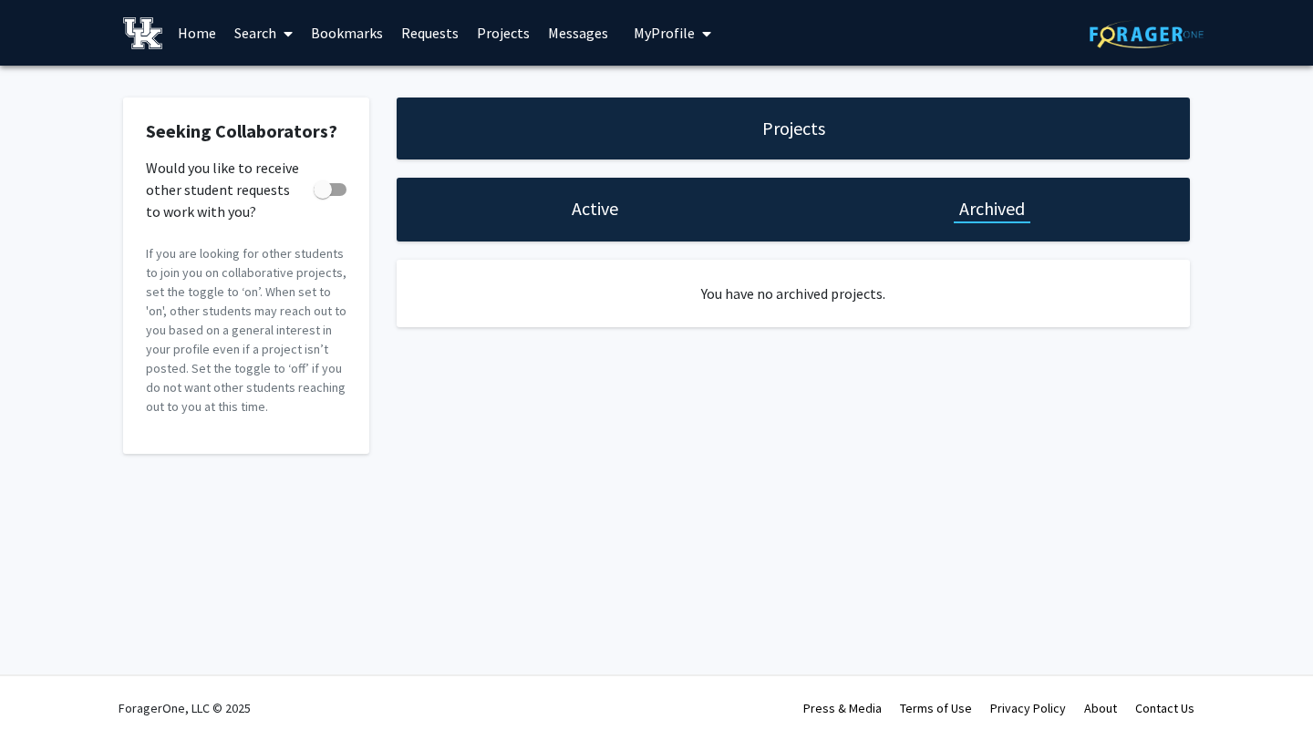
click at [650, 36] on span "My Profile" at bounding box center [664, 33] width 61 height 18
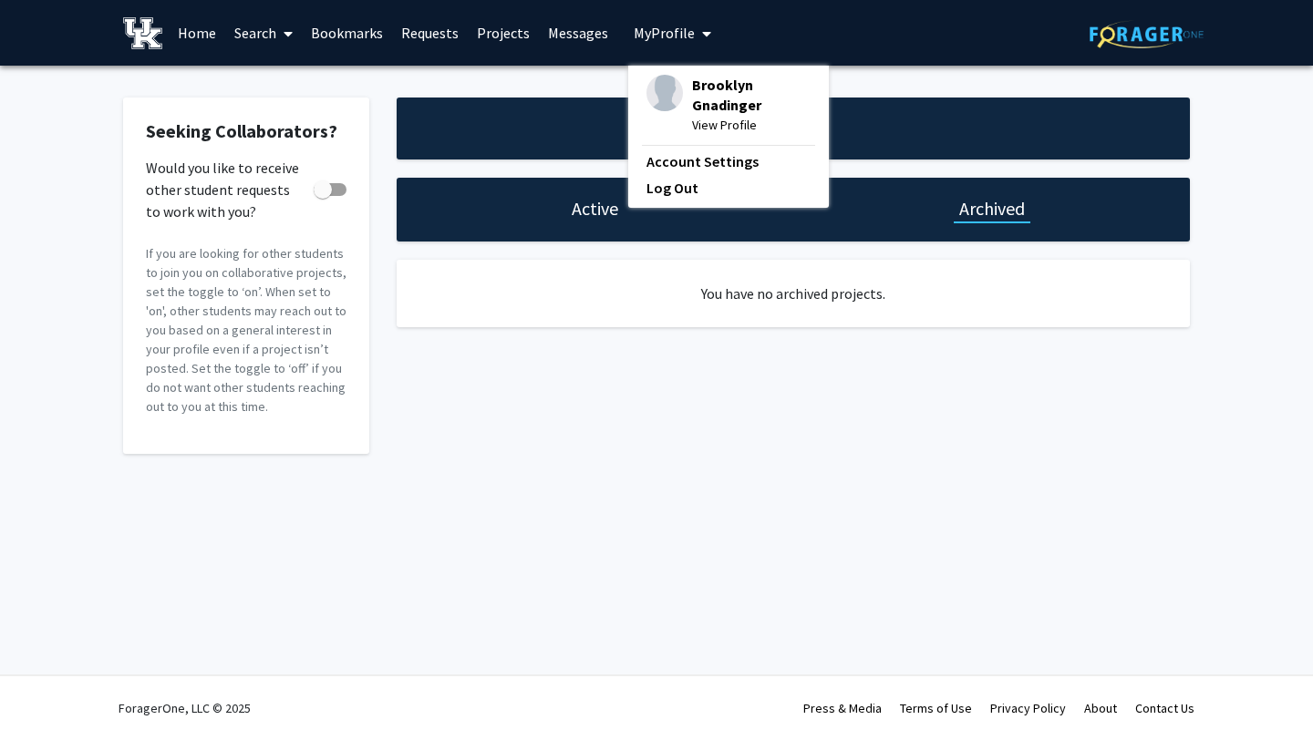
click at [577, 32] on link "Messages" at bounding box center [578, 33] width 78 height 64
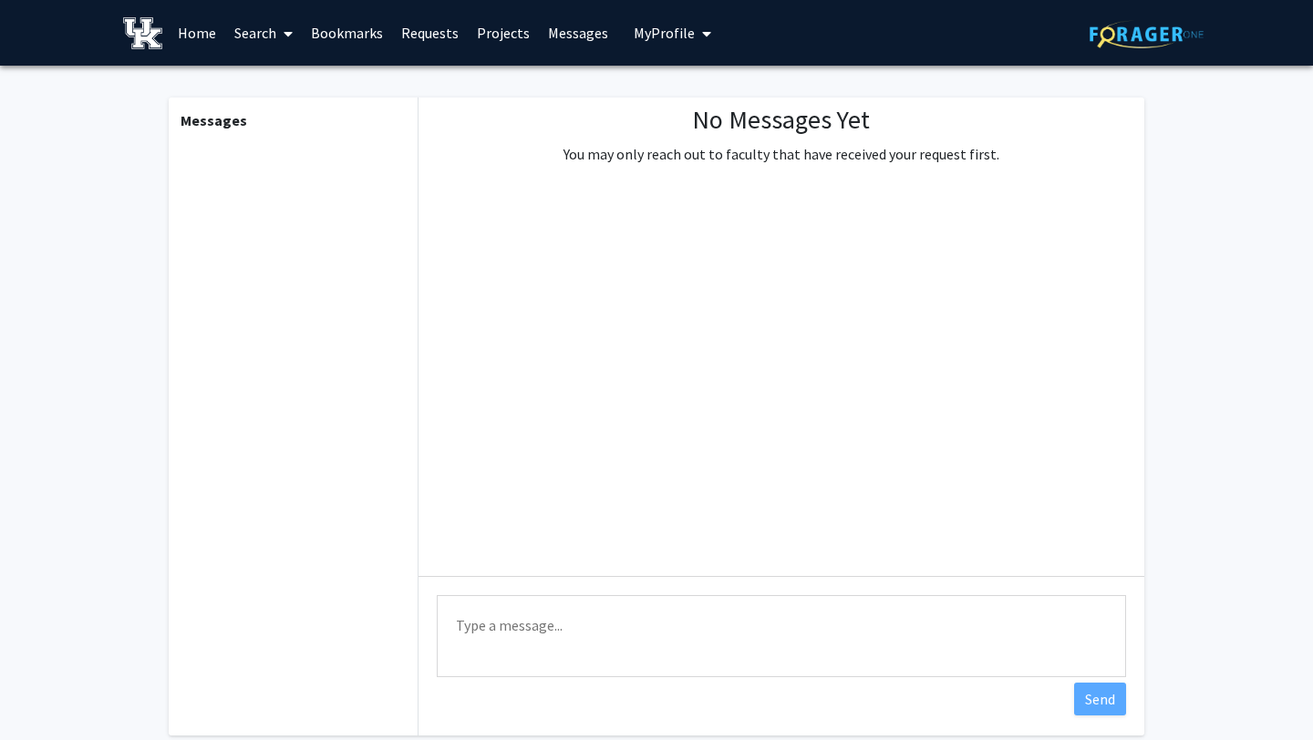
click at [488, 22] on link "Projects" at bounding box center [503, 33] width 71 height 64
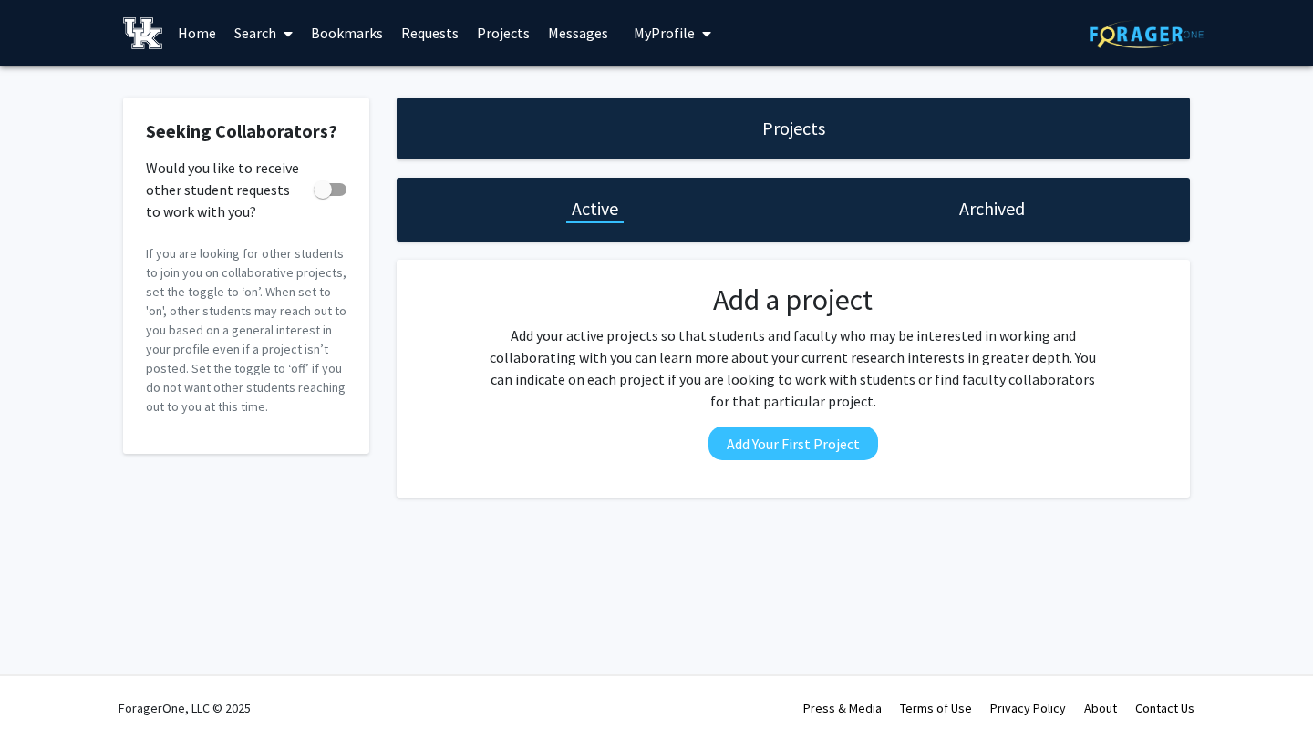
click at [423, 26] on link "Requests" at bounding box center [430, 33] width 76 height 64
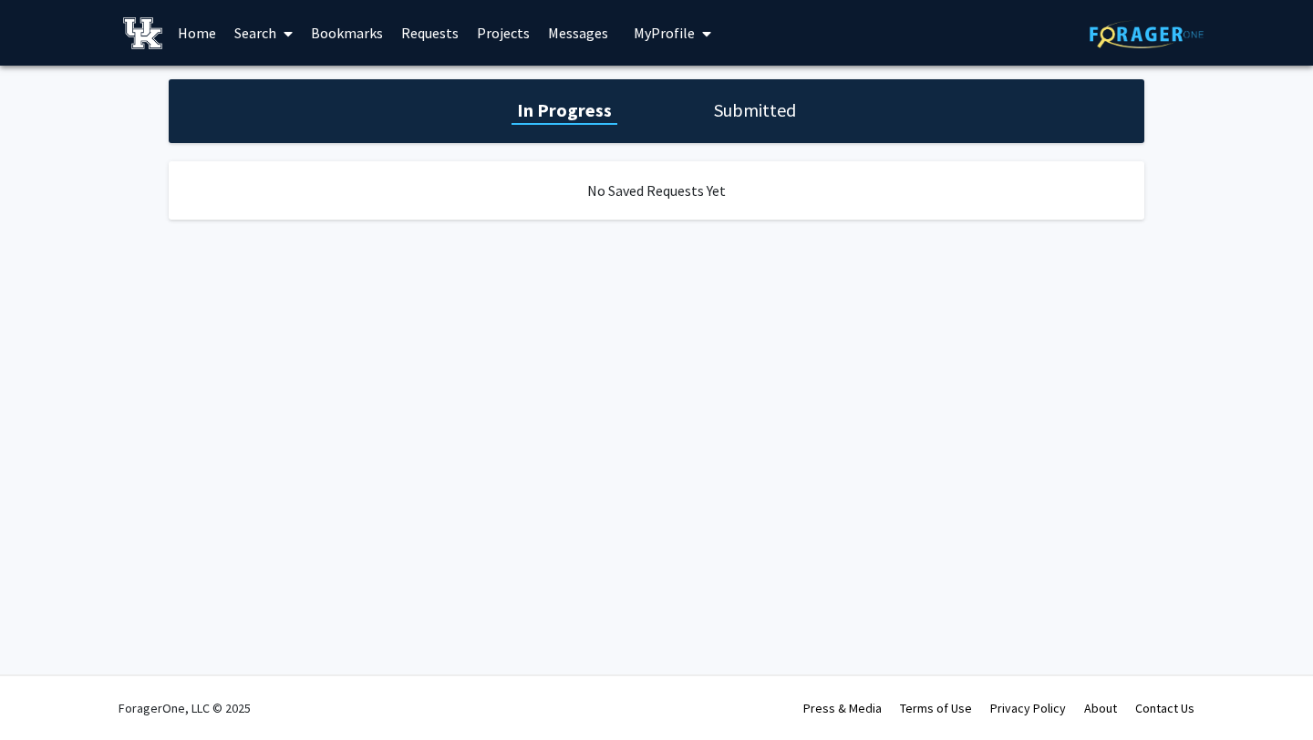
click at [351, 30] on link "Bookmarks" at bounding box center [347, 33] width 90 height 64
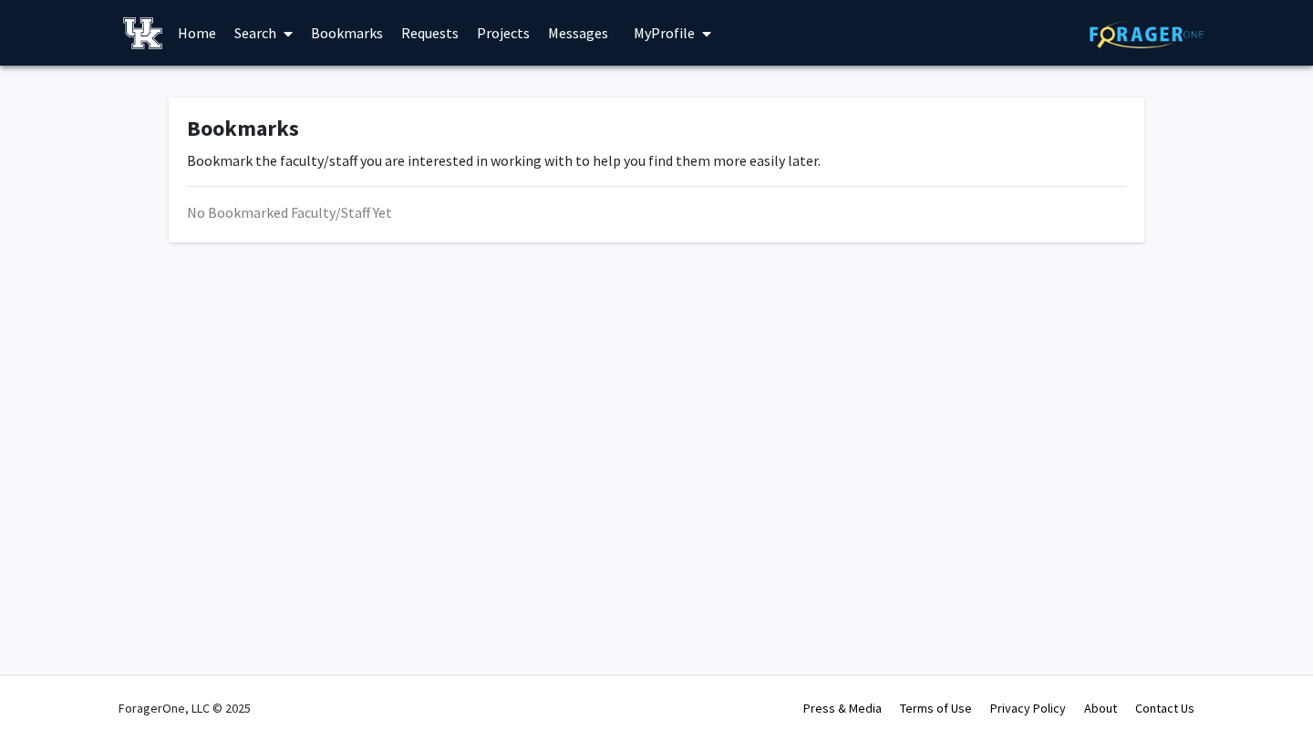
click at [264, 34] on link "Search" at bounding box center [263, 33] width 77 height 64
click at [194, 29] on link "Home" at bounding box center [197, 33] width 57 height 64
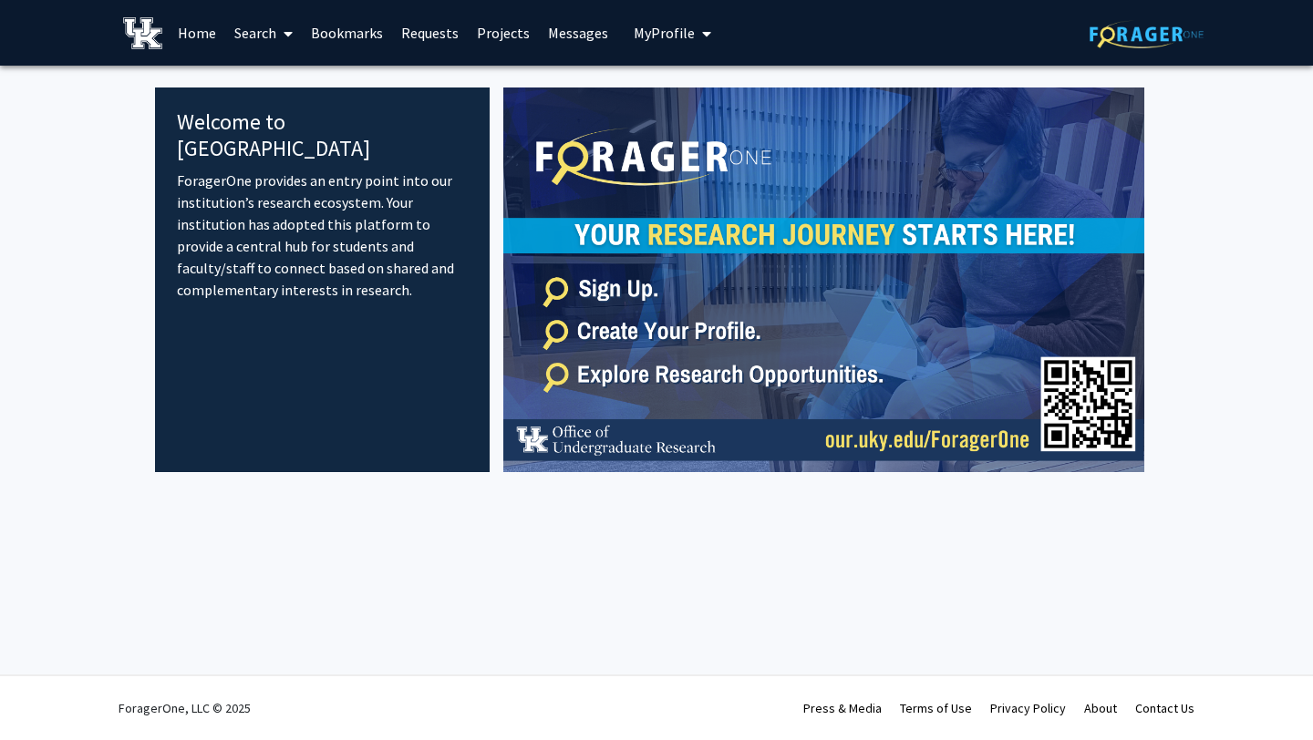
click at [279, 40] on span at bounding box center [284, 34] width 16 height 64
click at [306, 83] on span "Faculty/Staff" at bounding box center [292, 84] width 134 height 36
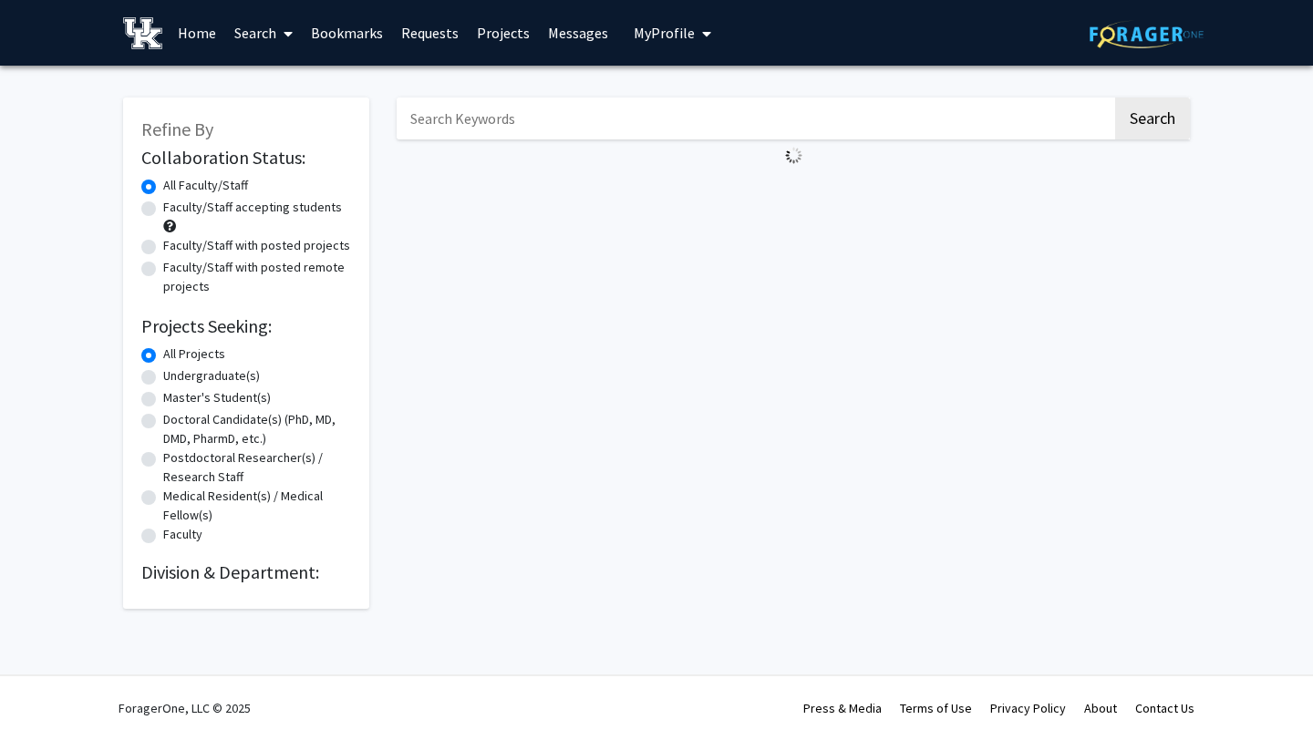
click at [939, 705] on link "Terms of Use" at bounding box center [936, 708] width 72 height 16
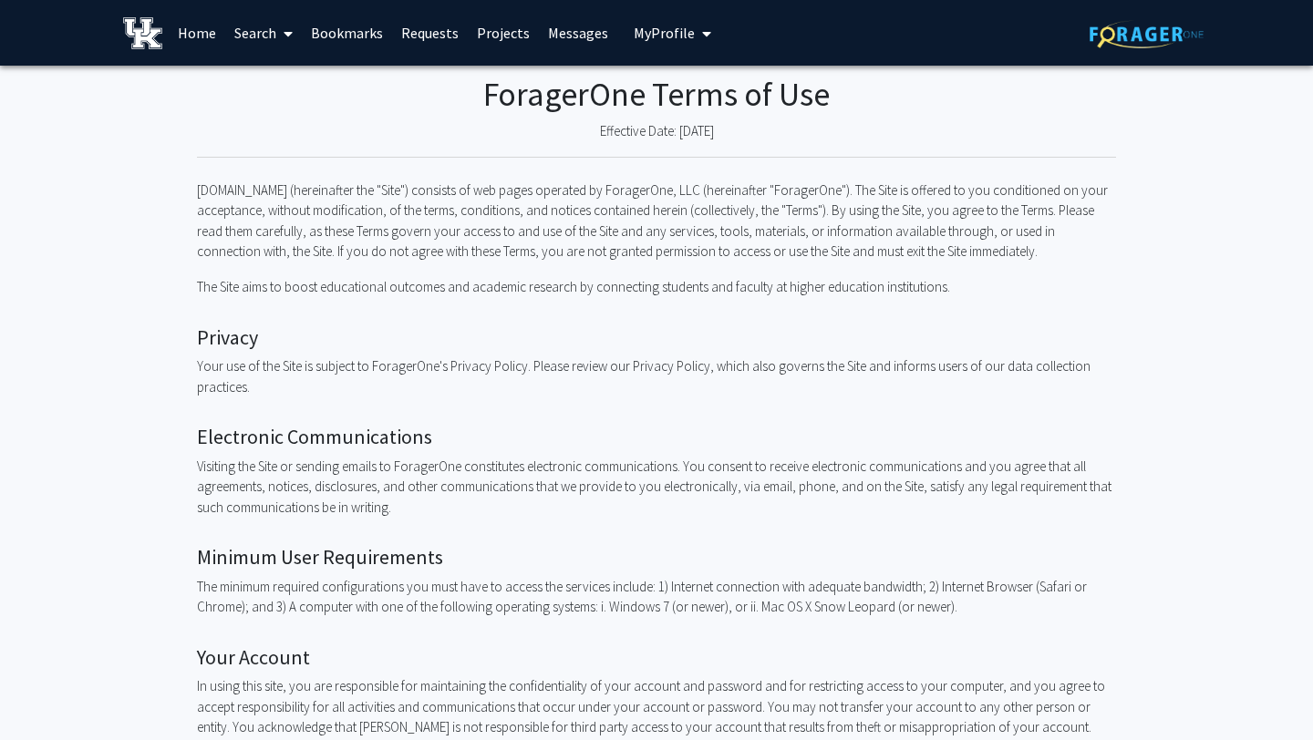
click at [679, 41] on span "My Profile" at bounding box center [664, 33] width 61 height 18
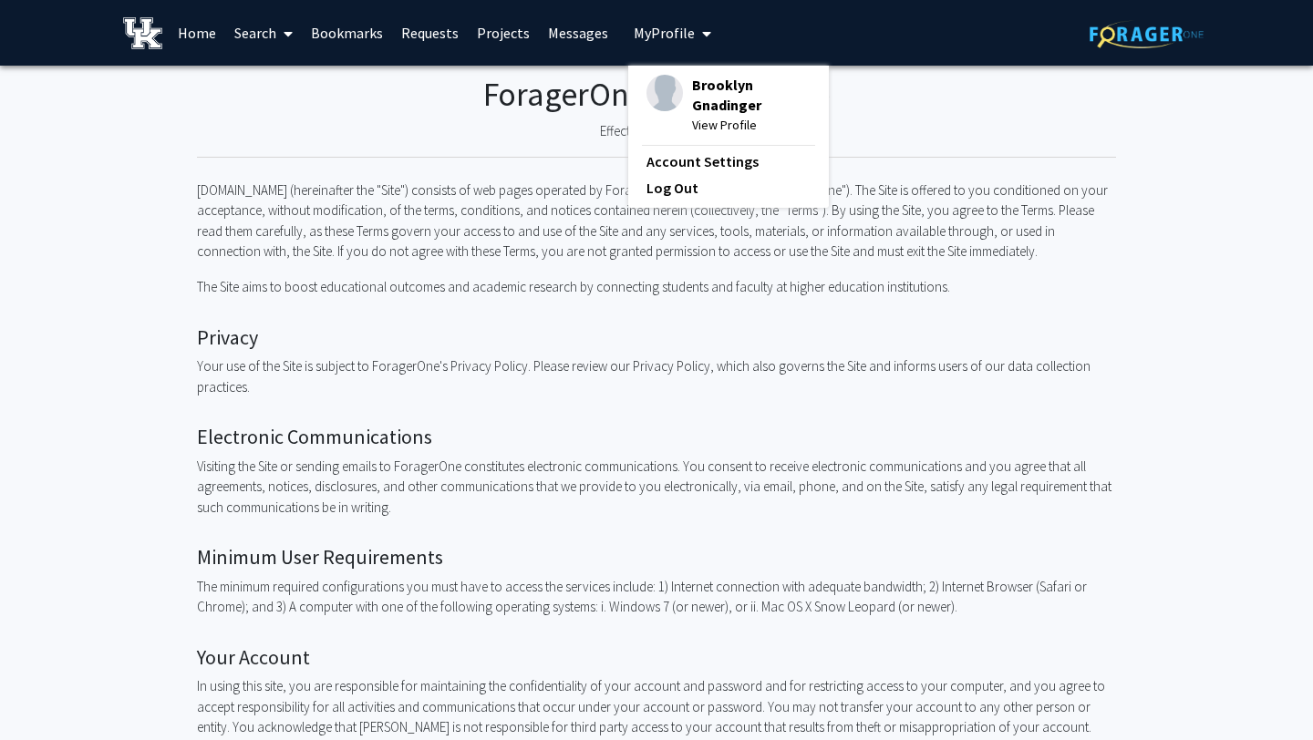
click at [705, 127] on span "View Profile" at bounding box center [751, 125] width 119 height 20
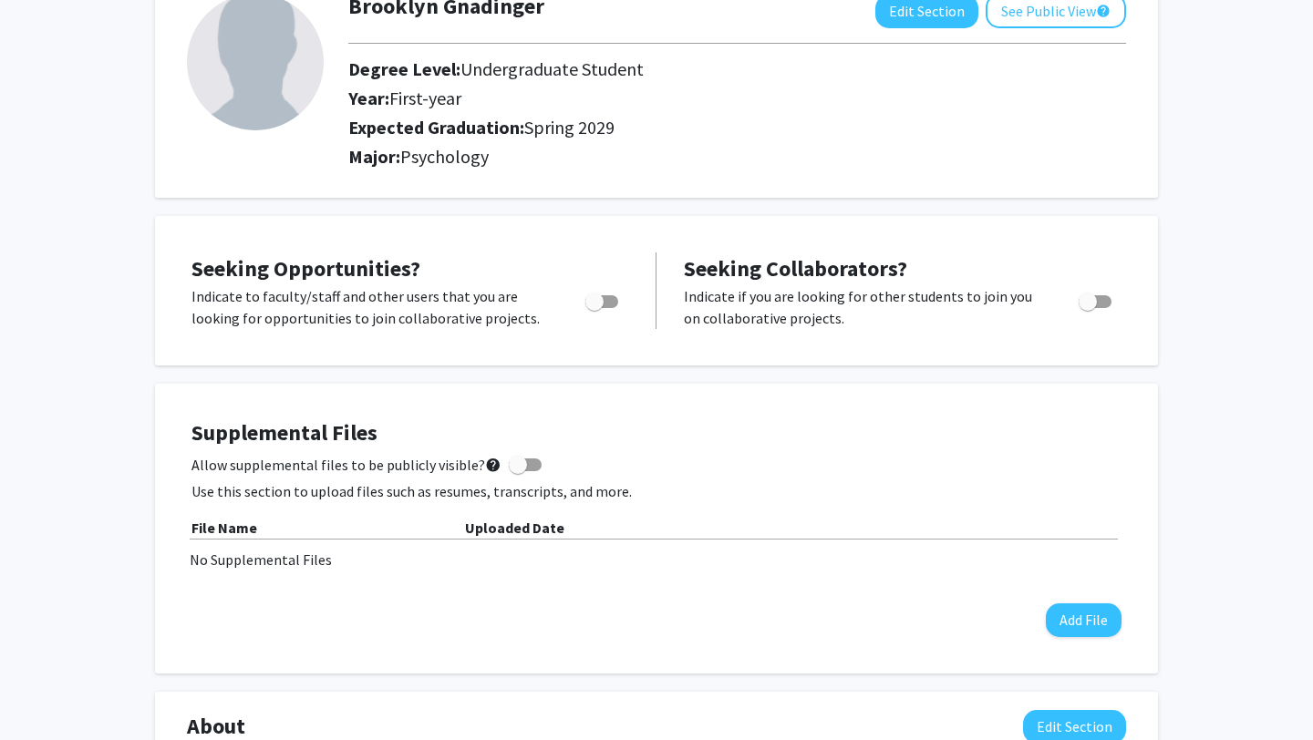
scroll to position [128, 0]
click at [603, 296] on span "Toggle" at bounding box center [594, 301] width 18 height 18
click at [594, 307] on input "Are you actively seeking opportunities?" at bounding box center [593, 307] width 1 height 1
checkbox input "true"
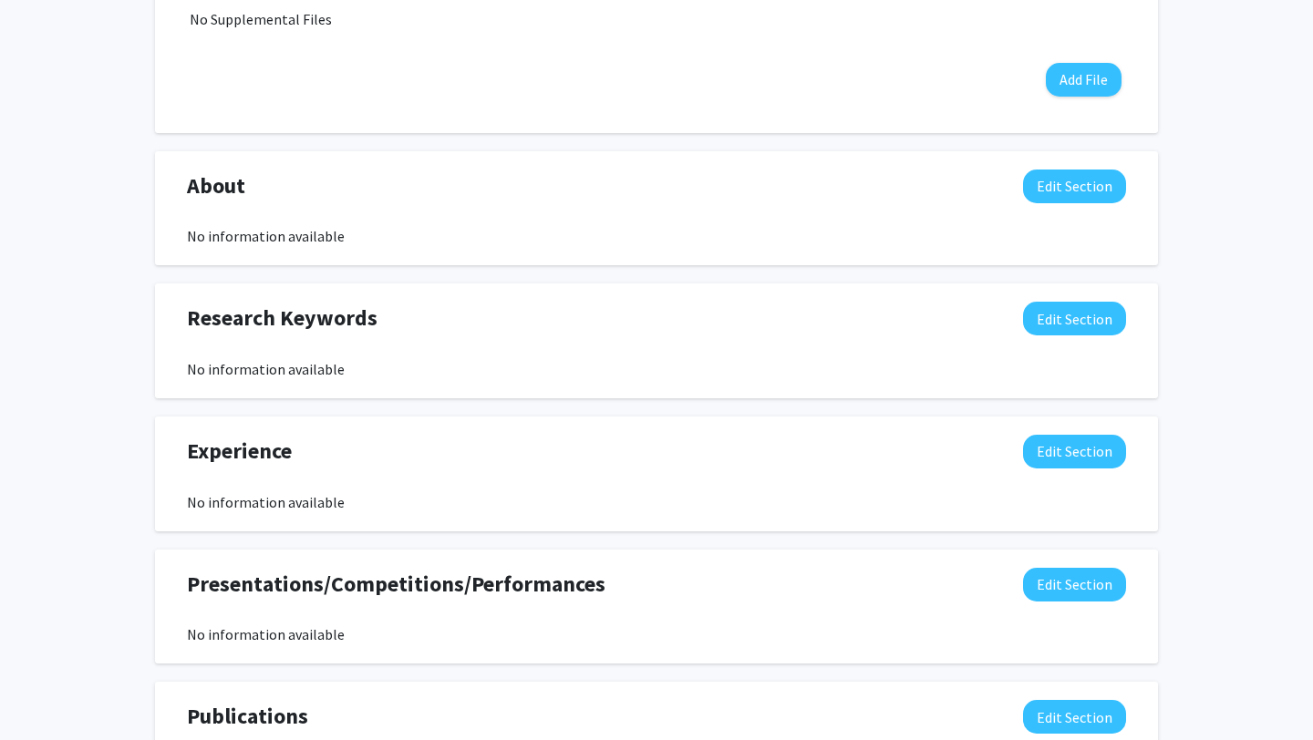
scroll to position [0, 0]
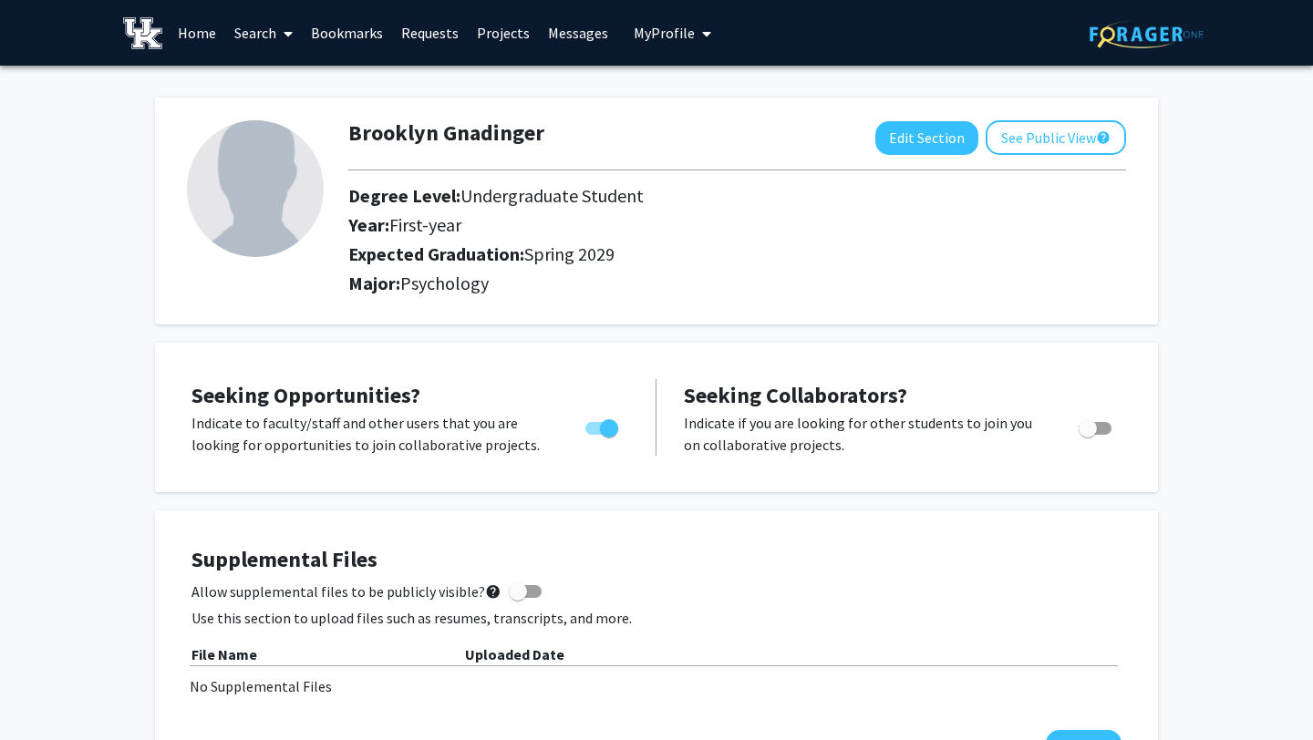
click at [255, 35] on link "Search" at bounding box center [263, 33] width 77 height 64
click at [255, 33] on link "Search" at bounding box center [263, 33] width 77 height 64
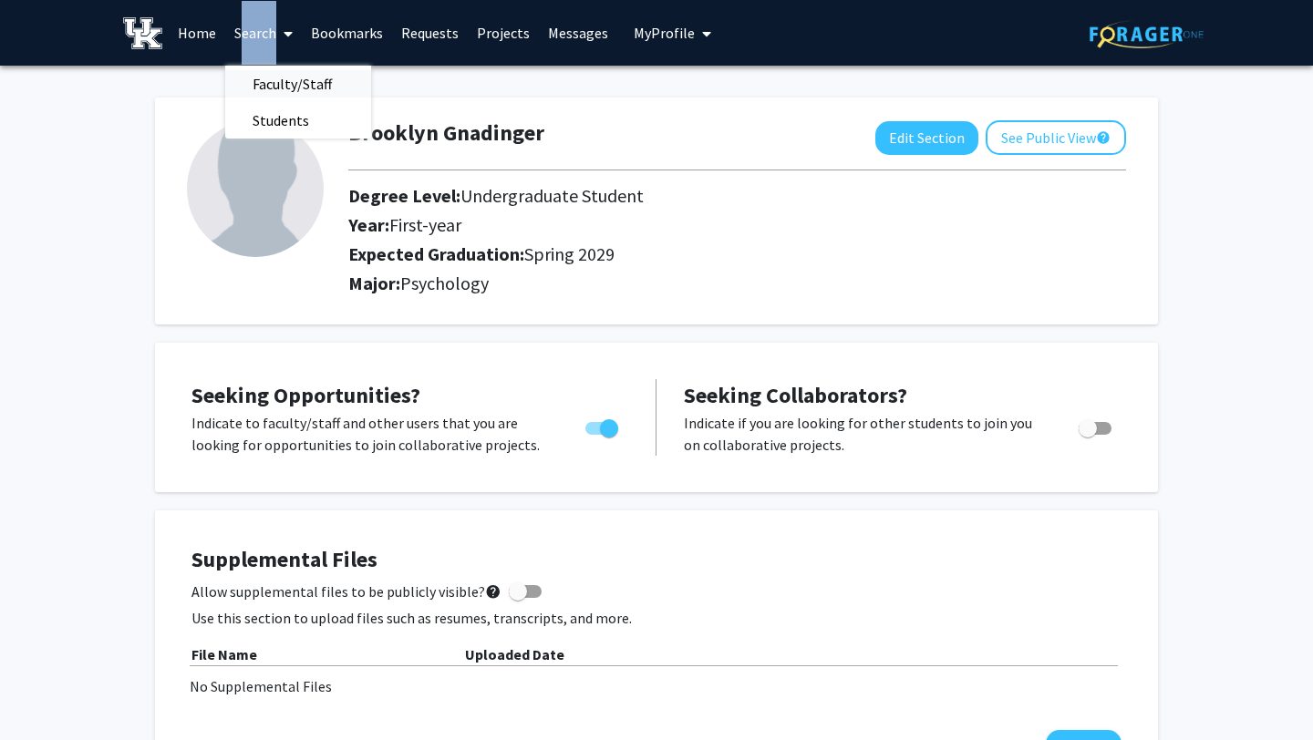
click at [279, 76] on span "Faculty/Staff" at bounding box center [292, 84] width 134 height 36
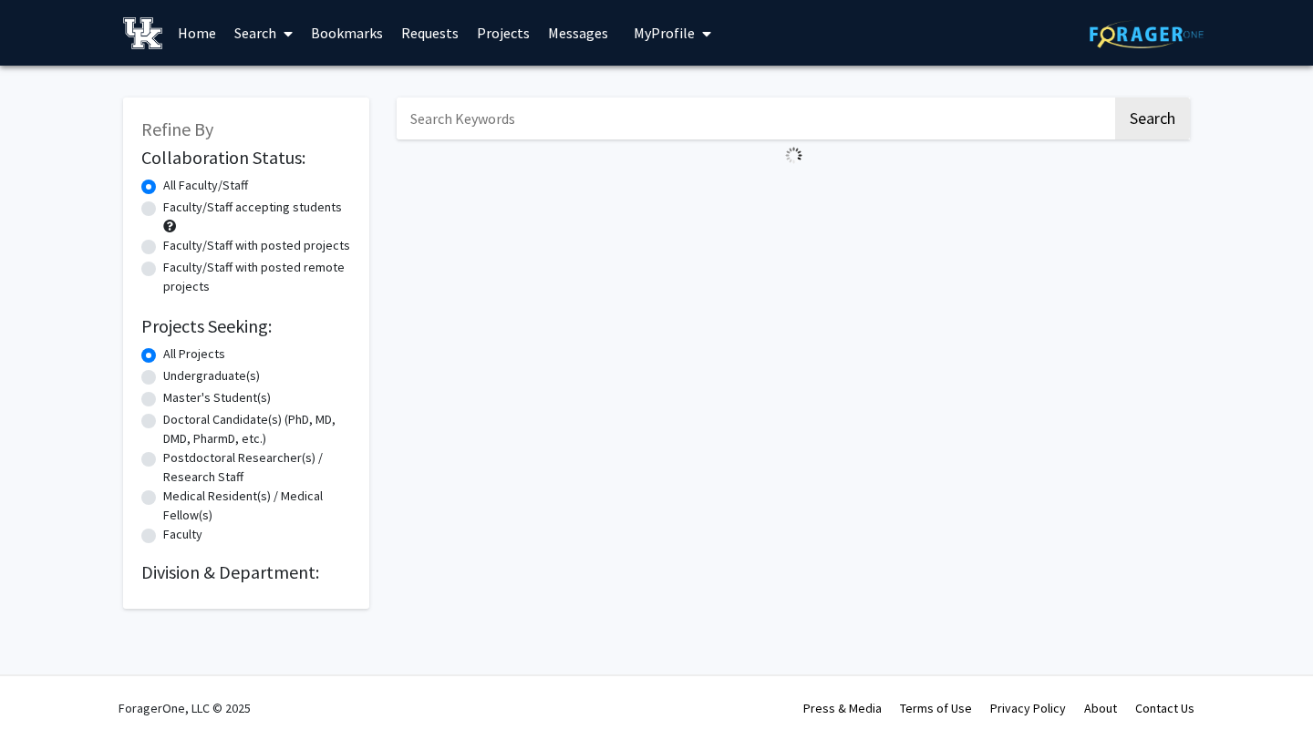
click at [517, 258] on div "Search" at bounding box center [793, 344] width 820 height 530
click at [542, 126] on input "Search Keywords" at bounding box center [755, 119] width 716 height 42
type input "wildlife"
click at [663, 23] on button "My Profile" at bounding box center [672, 33] width 88 height 66
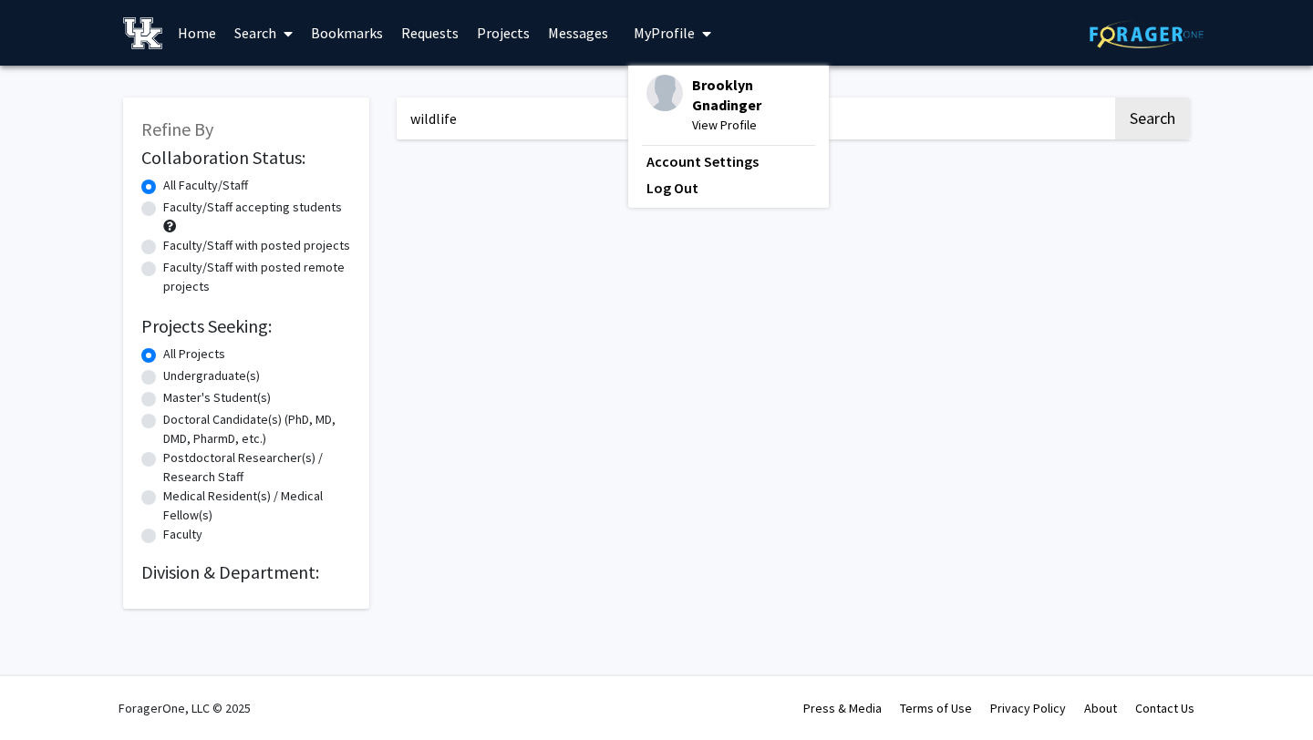
click at [698, 79] on span "Brooklyn Gnadinger" at bounding box center [751, 95] width 119 height 40
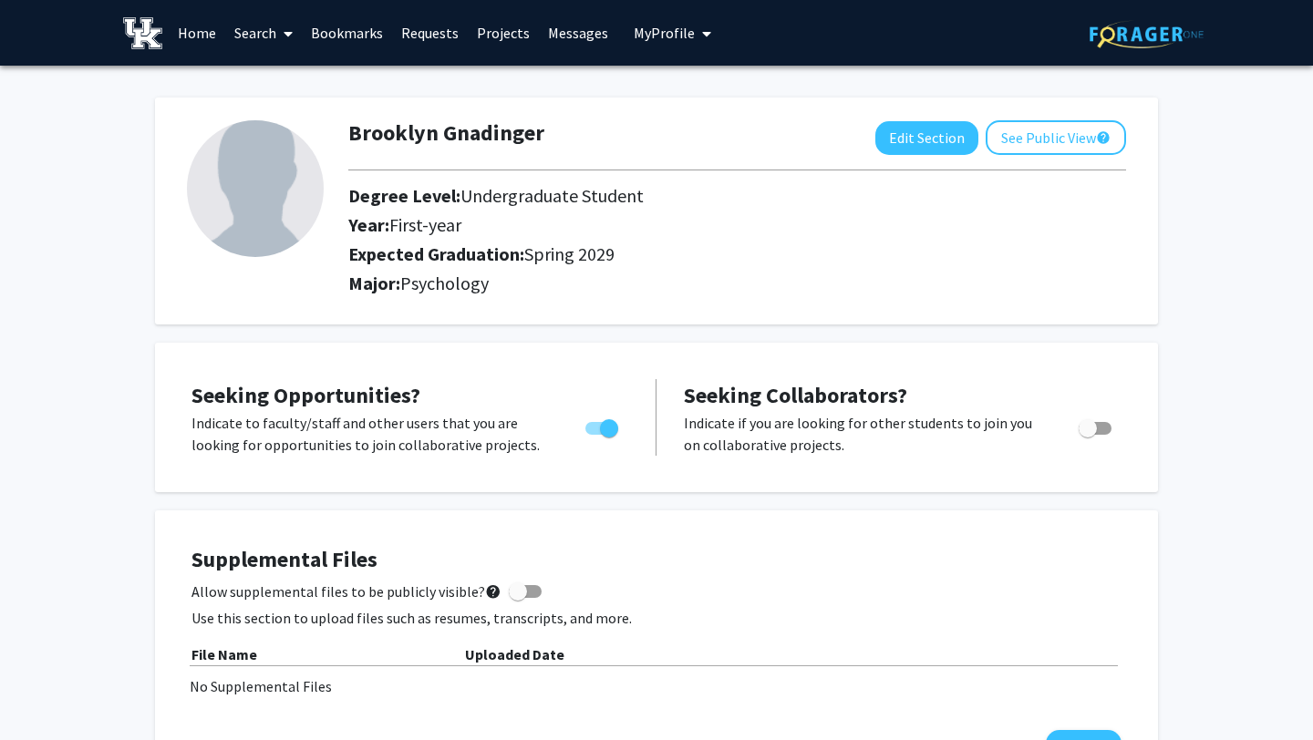
click at [601, 424] on span "Toggle" at bounding box center [609, 428] width 18 height 18
click at [594, 435] on input "Are you actively seeking opportunities?" at bounding box center [593, 435] width 1 height 1
checkbox input "false"
click at [250, 27] on link "Search" at bounding box center [263, 33] width 77 height 64
click at [273, 79] on span "Faculty/Staff" at bounding box center [292, 84] width 134 height 36
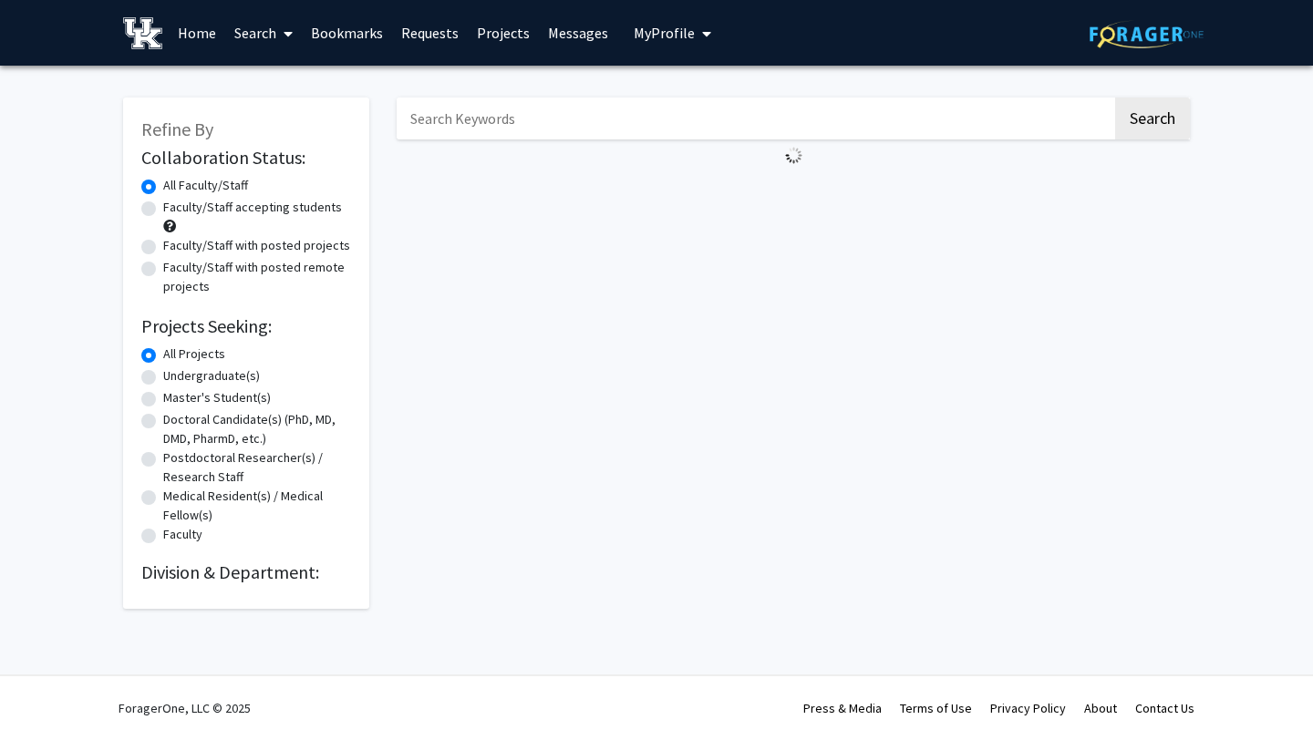
click at [533, 130] on input "Search Keywords" at bounding box center [755, 119] width 716 height 42
type input "wildlife"
click at [1171, 124] on button "Search" at bounding box center [1152, 119] width 75 height 42
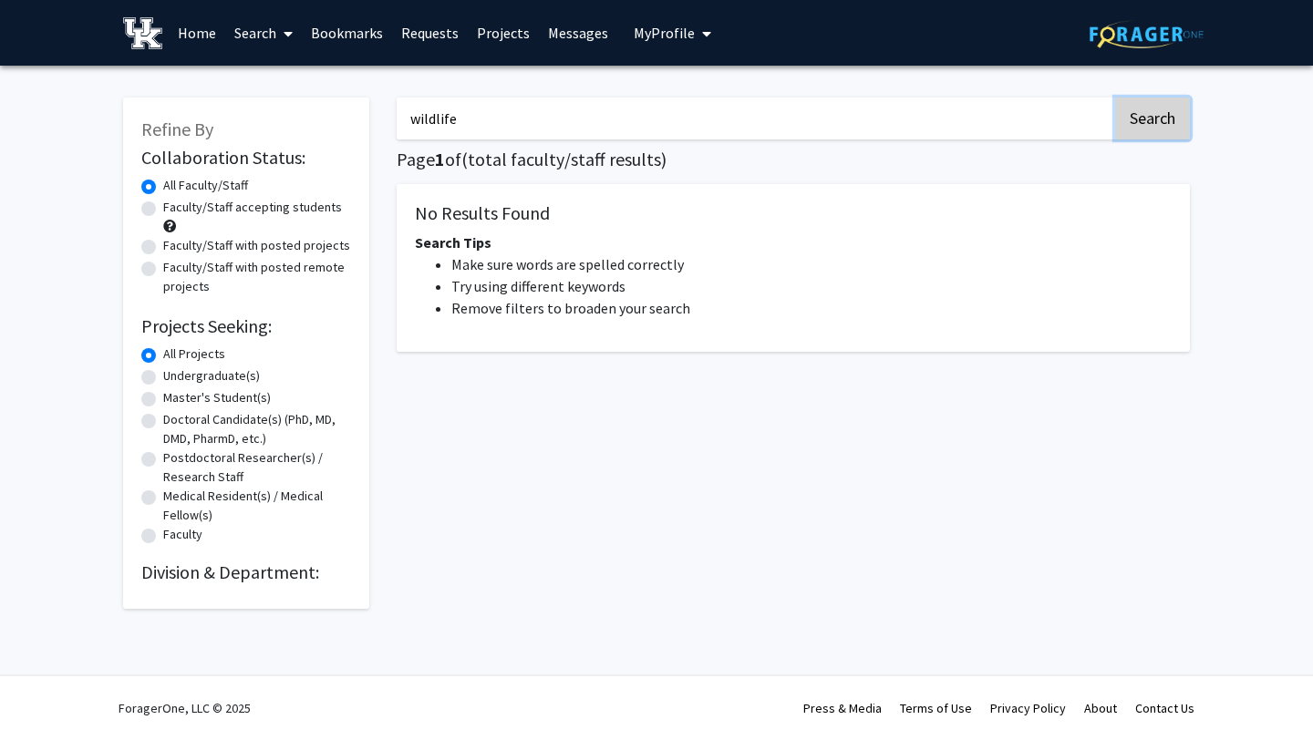
click at [1171, 124] on button "Search" at bounding box center [1152, 119] width 75 height 42
click at [842, 108] on input "wildlife" at bounding box center [755, 119] width 716 height 42
click at [1115, 98] on button "Search" at bounding box center [1152, 119] width 75 height 42
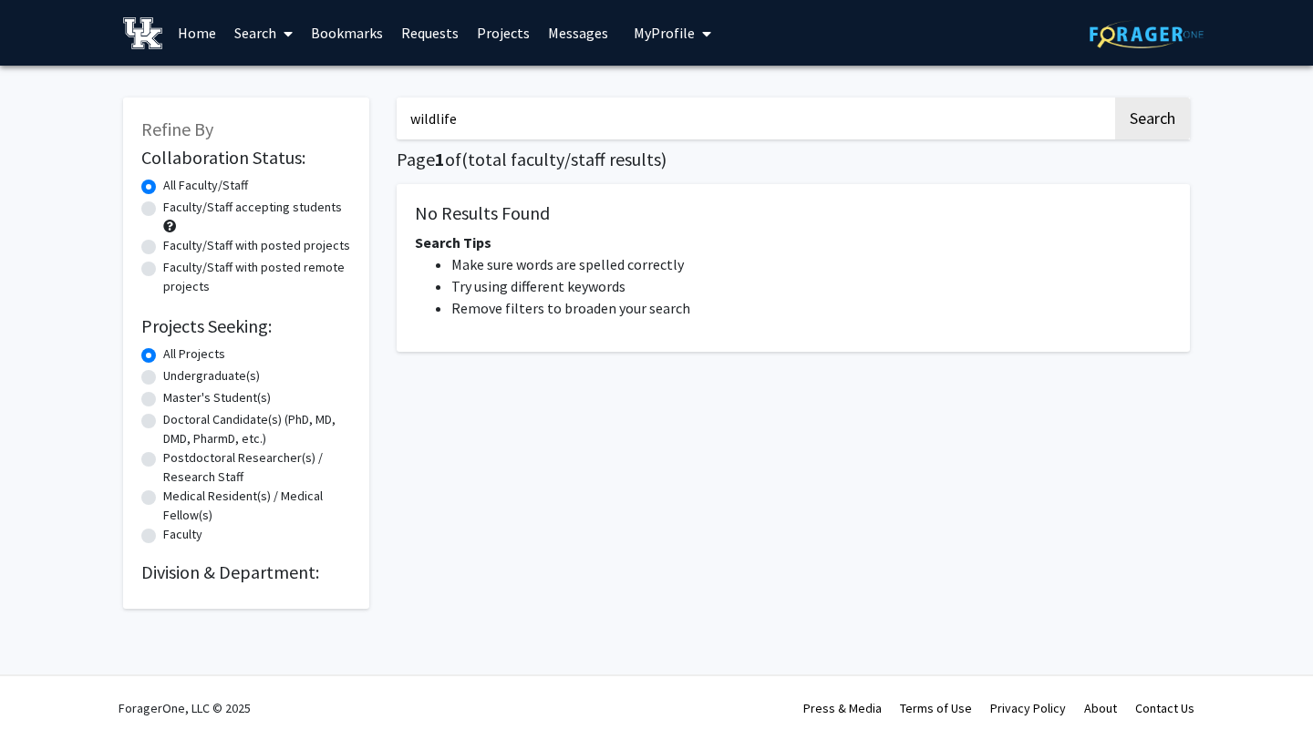
click at [1115, 98] on button "Search" at bounding box center [1152, 119] width 75 height 42
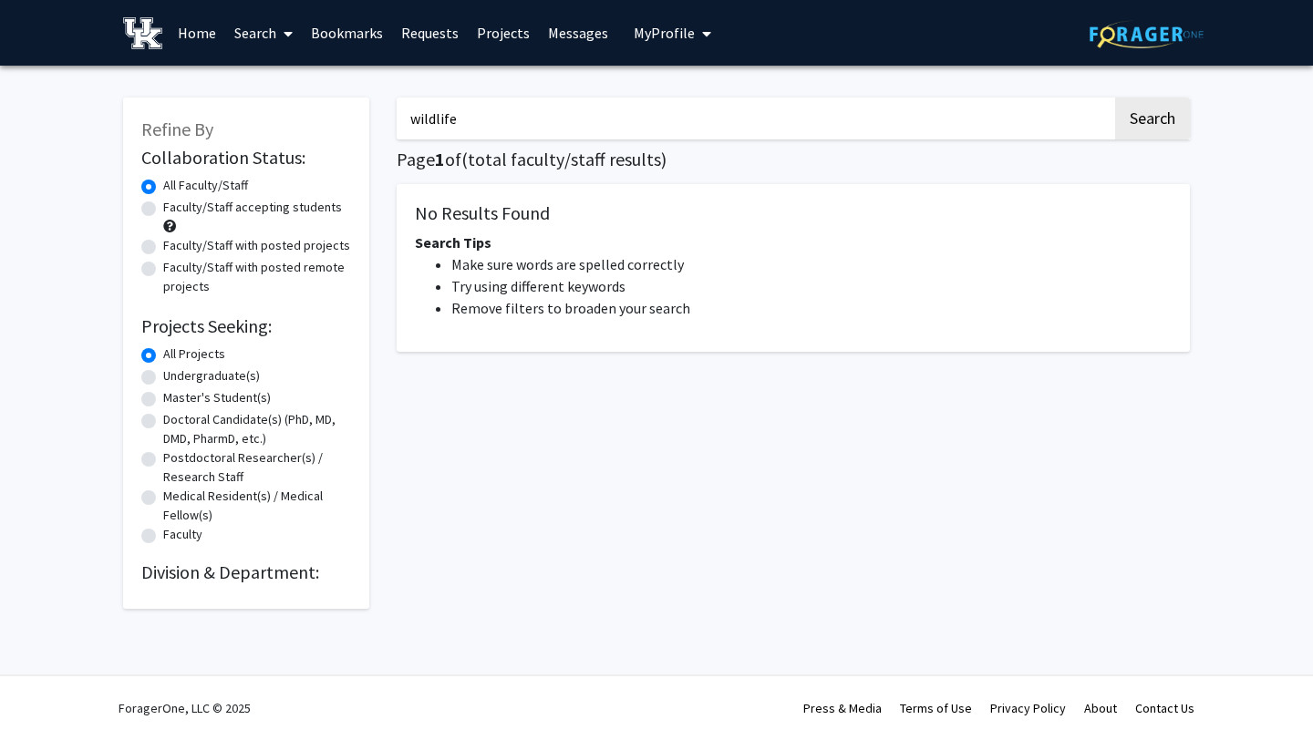
click at [1115, 98] on button "Search" at bounding box center [1152, 119] width 75 height 42
drag, startPoint x: 492, startPoint y: 125, endPoint x: 332, endPoint y: 117, distance: 160.7
click at [330, 119] on div "Refine By Collaboration Status: Collaboration Status All Faculty/Staff Collabor…" at bounding box center [656, 344] width 1094 height 530
click at [1115, 98] on button "Search" at bounding box center [1152, 119] width 75 height 42
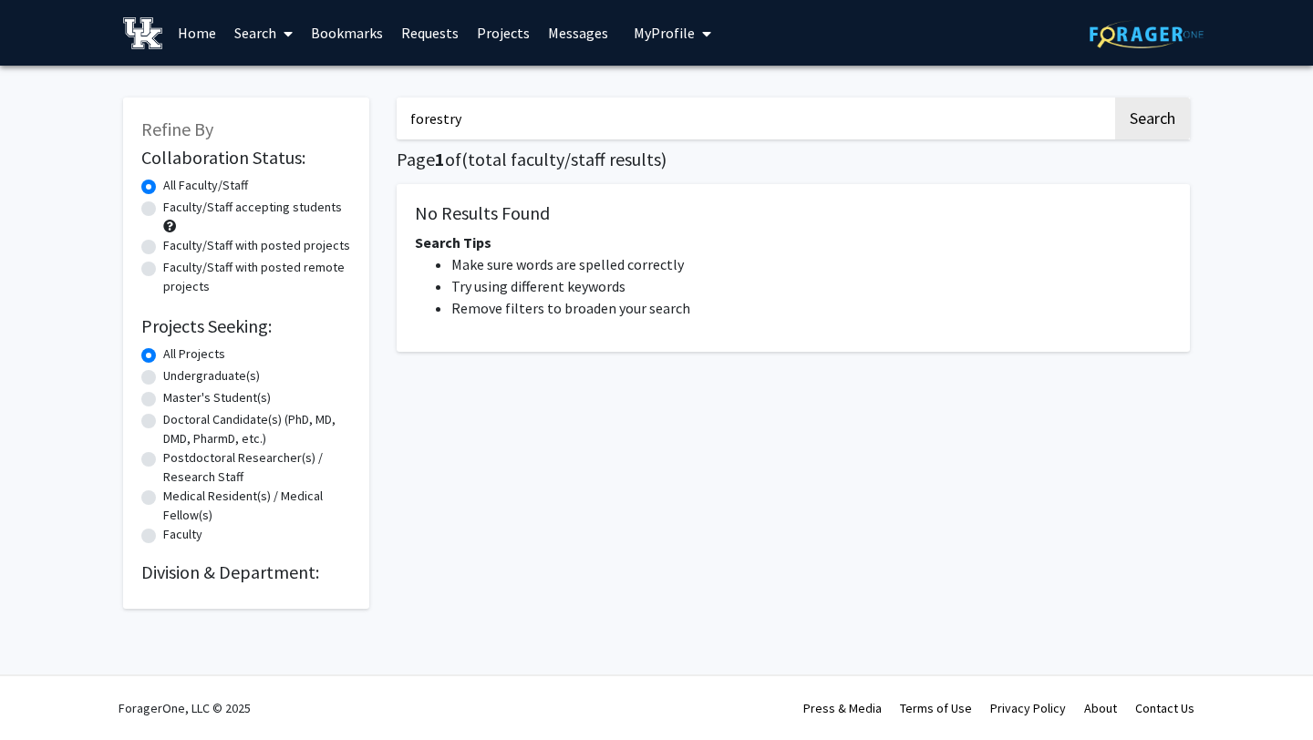
click at [1115, 98] on button "Search" at bounding box center [1152, 119] width 75 height 42
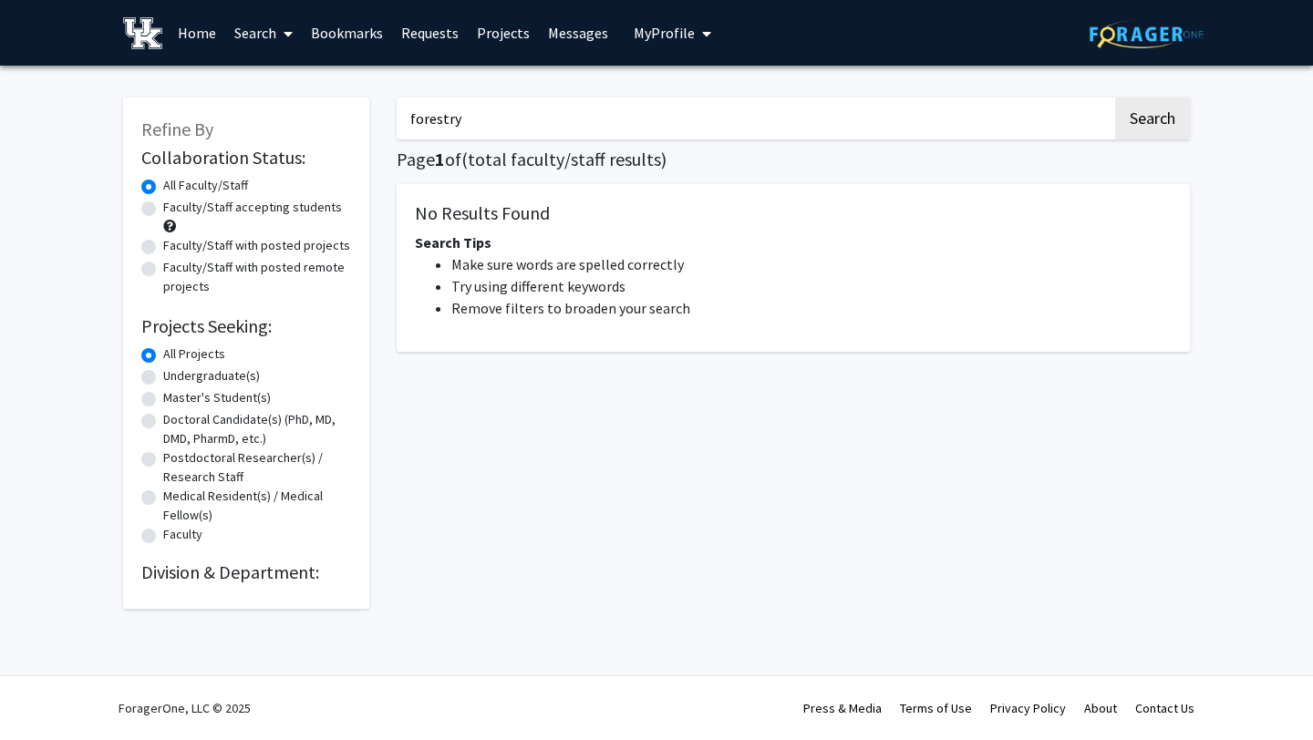
click at [1115, 98] on button "Search" at bounding box center [1152, 119] width 75 height 42
type input "f"
type input "psychology"
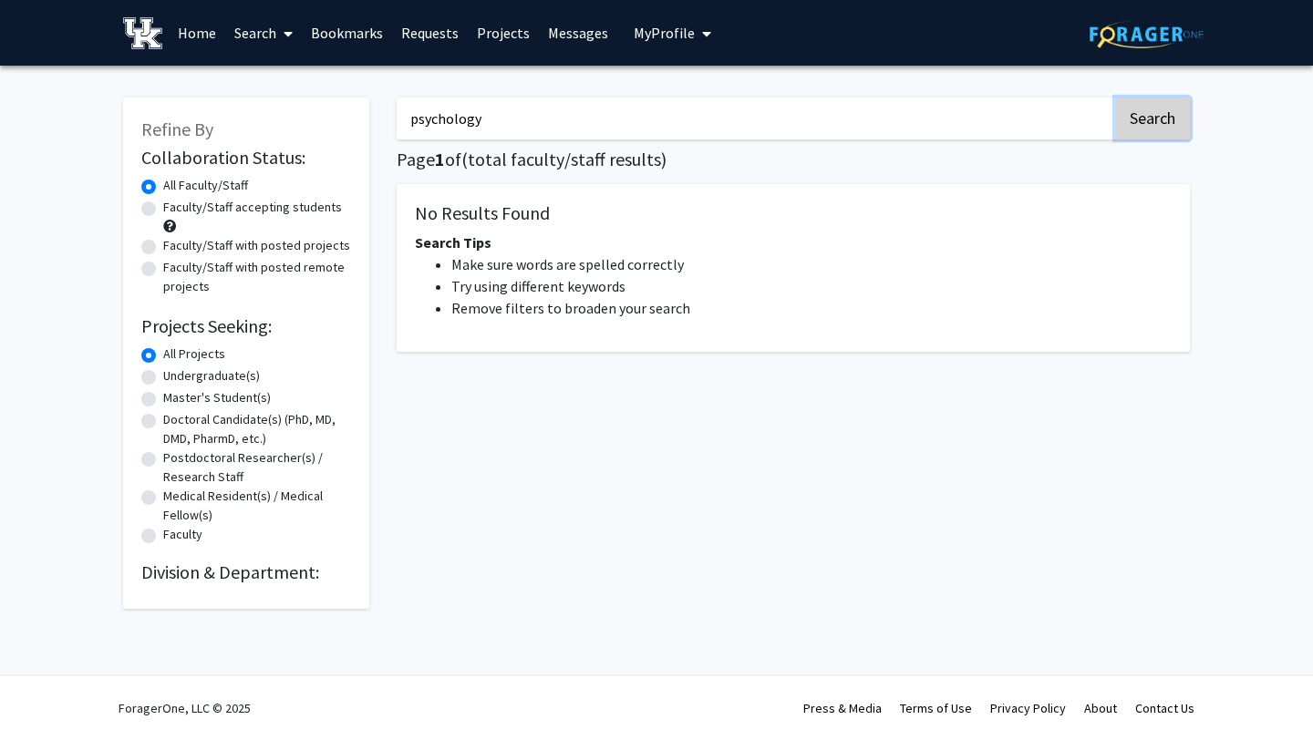
click at [1148, 118] on button "Search" at bounding box center [1152, 119] width 75 height 42
click at [1169, 112] on button "Search" at bounding box center [1152, 119] width 75 height 42
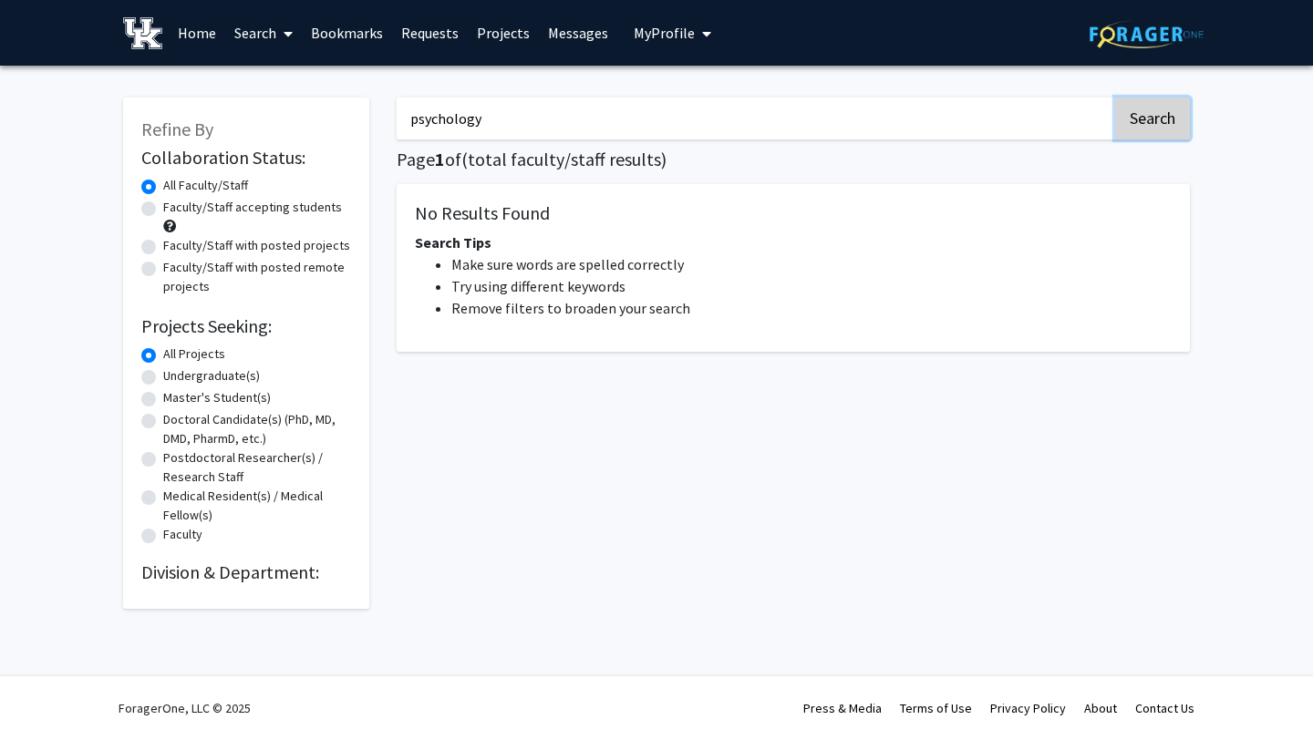
click at [1169, 112] on button "Search" at bounding box center [1152, 119] width 75 height 42
click at [603, 127] on input "psychology" at bounding box center [755, 119] width 716 height 42
click at [1115, 98] on button "Search" at bounding box center [1152, 119] width 75 height 42
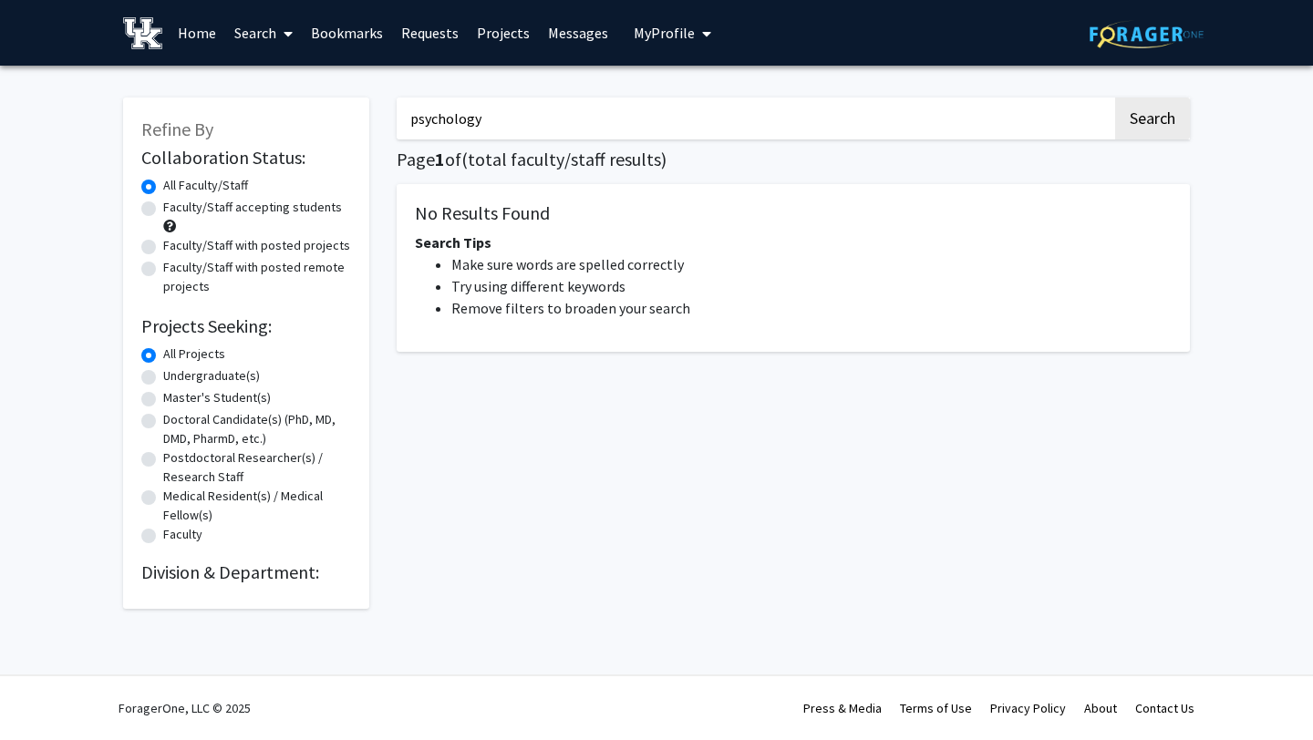
click at [1115, 98] on button "Search" at bounding box center [1152, 119] width 75 height 42
click at [1142, 43] on img at bounding box center [1146, 34] width 114 height 28
click at [865, 67] on div "Refine By Collaboration Status: Collaboration Status All Faculty/Staff Collabor…" at bounding box center [656, 358] width 1313 height 584
click at [550, 135] on input "Search Keywords" at bounding box center [755, 119] width 716 height 42
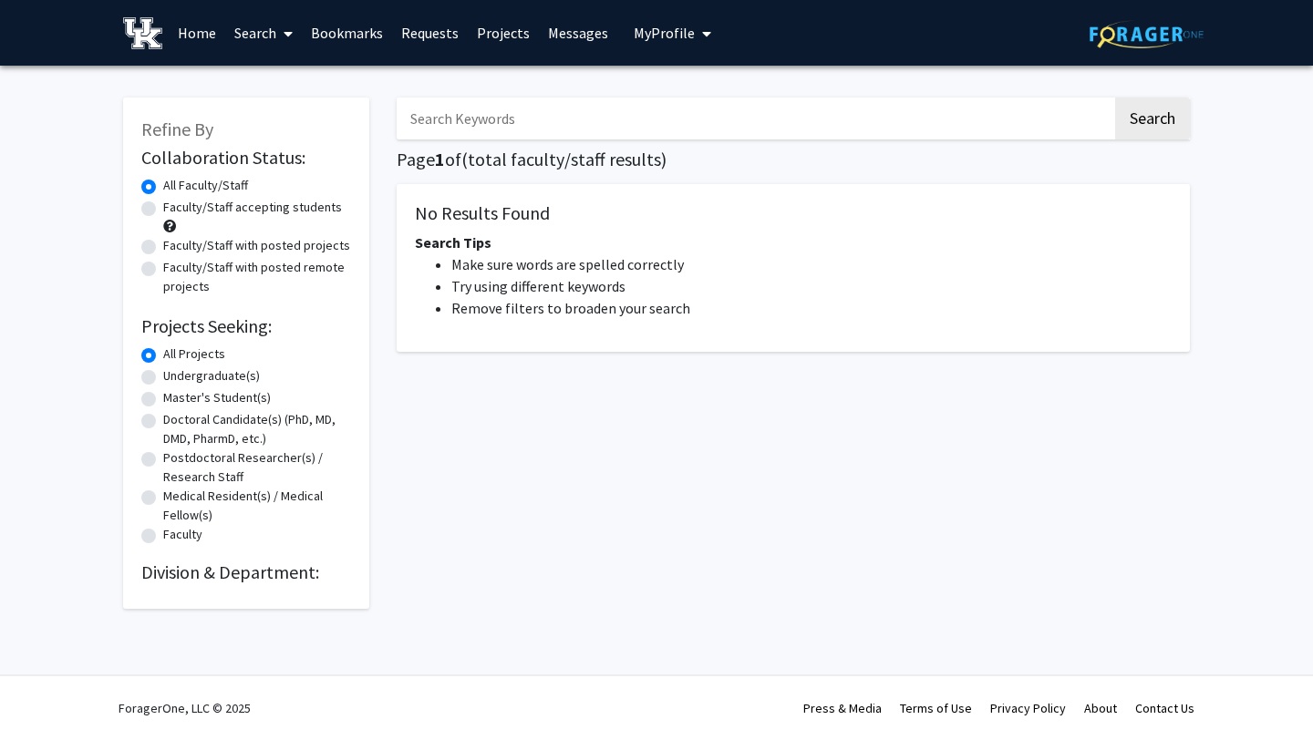
click at [541, 397] on nav "Page navigation" at bounding box center [793, 391] width 793 height 42
click at [477, 139] on input "Search Keywords" at bounding box center [755, 119] width 716 height 42
click at [168, 230] on span at bounding box center [169, 226] width 13 height 13
click at [190, 29] on link "Home" at bounding box center [197, 33] width 57 height 64
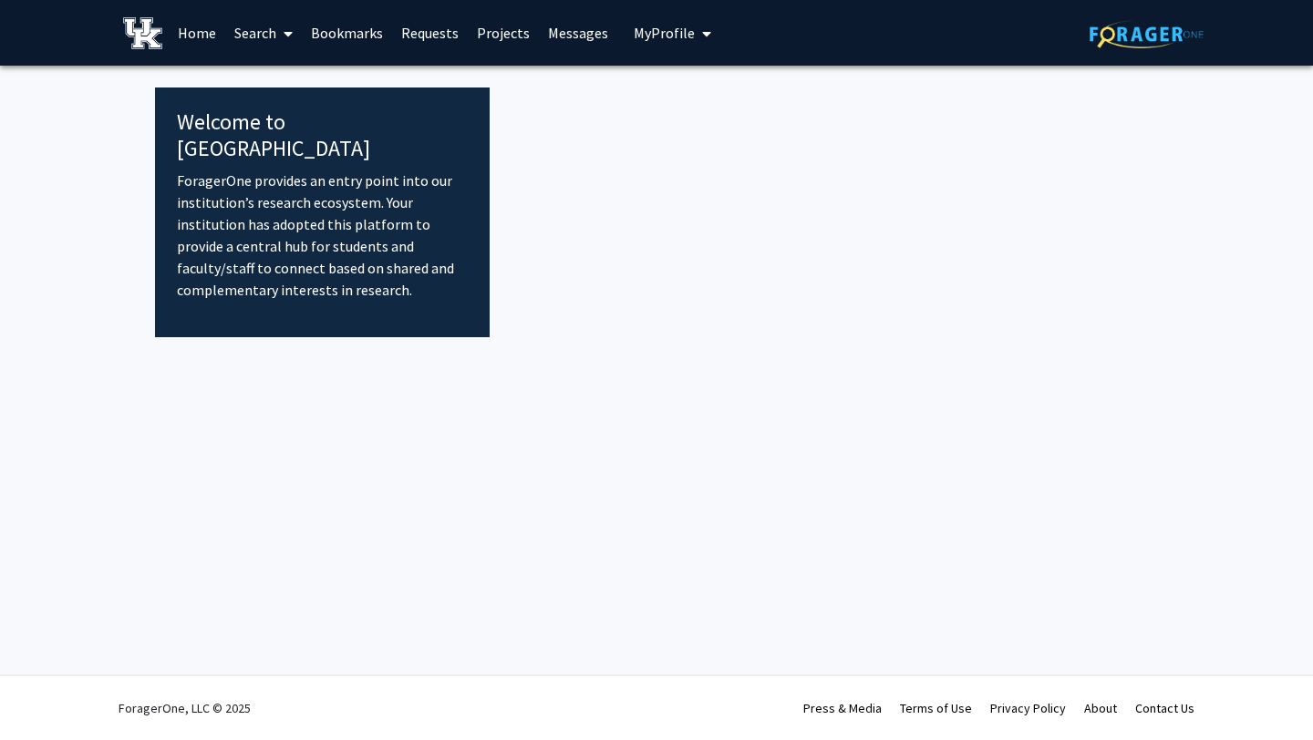
click at [367, 29] on link "Bookmarks" at bounding box center [347, 33] width 90 height 64
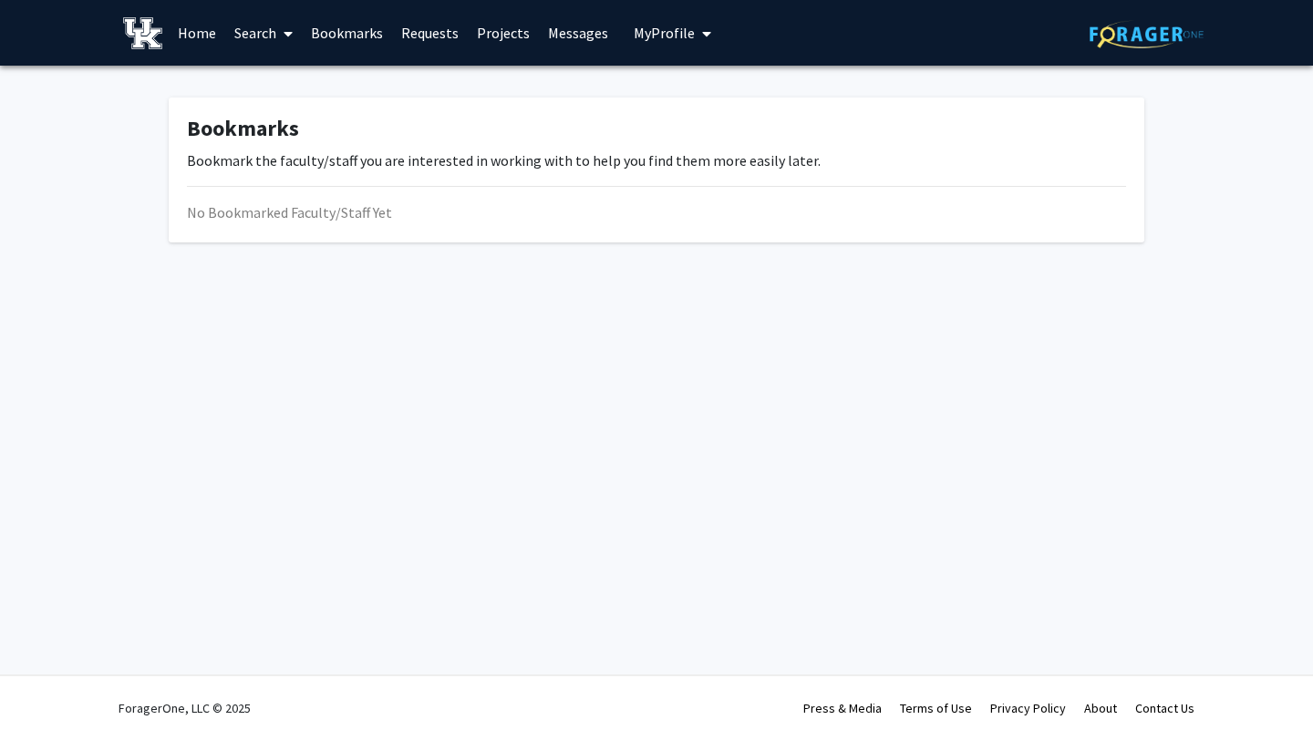
click at [452, 33] on link "Requests" at bounding box center [430, 33] width 76 height 64
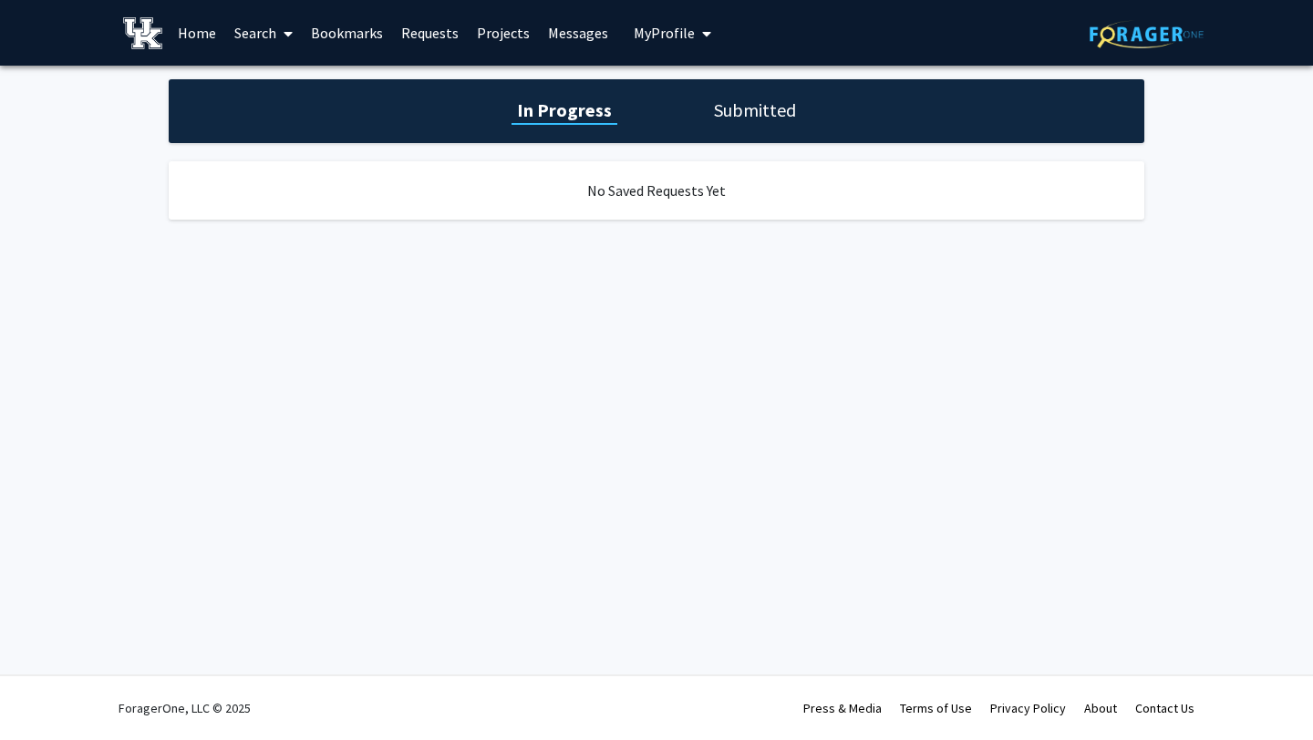
click at [513, 33] on link "Projects" at bounding box center [503, 33] width 71 height 64
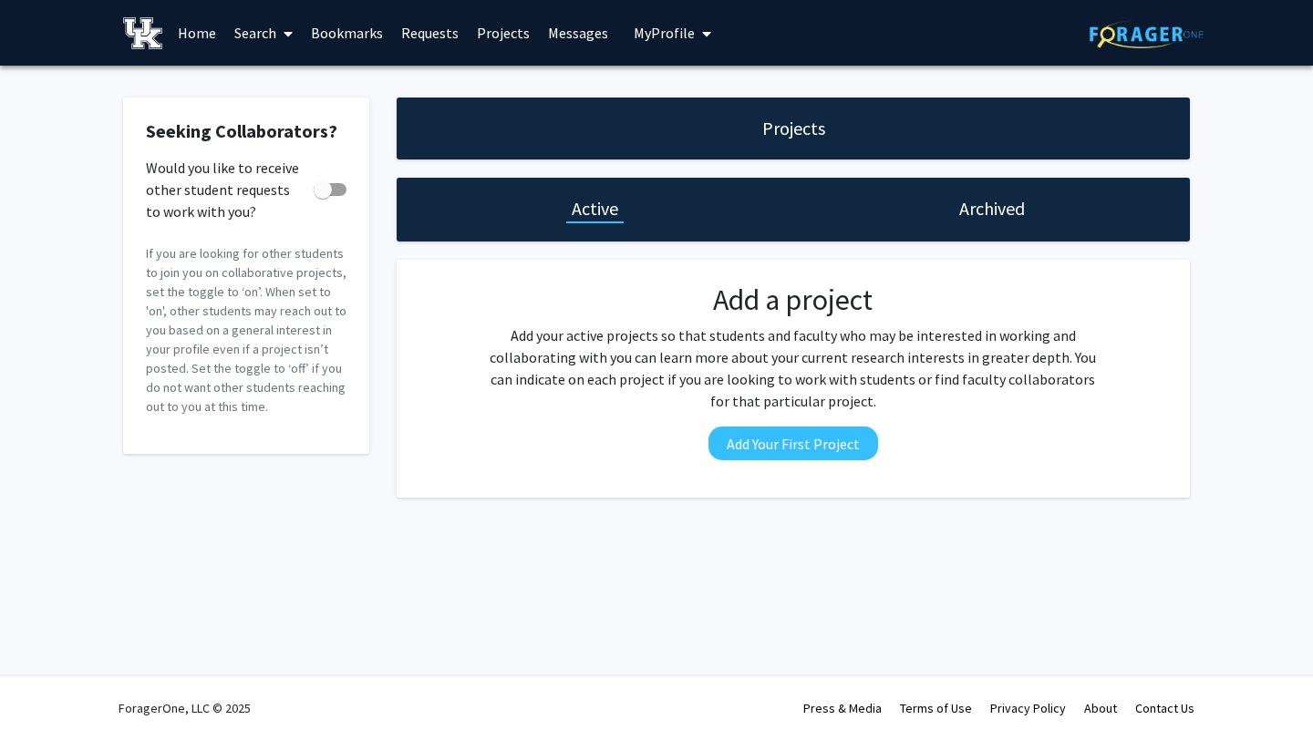
click at [573, 38] on link "Messages" at bounding box center [578, 33] width 78 height 64
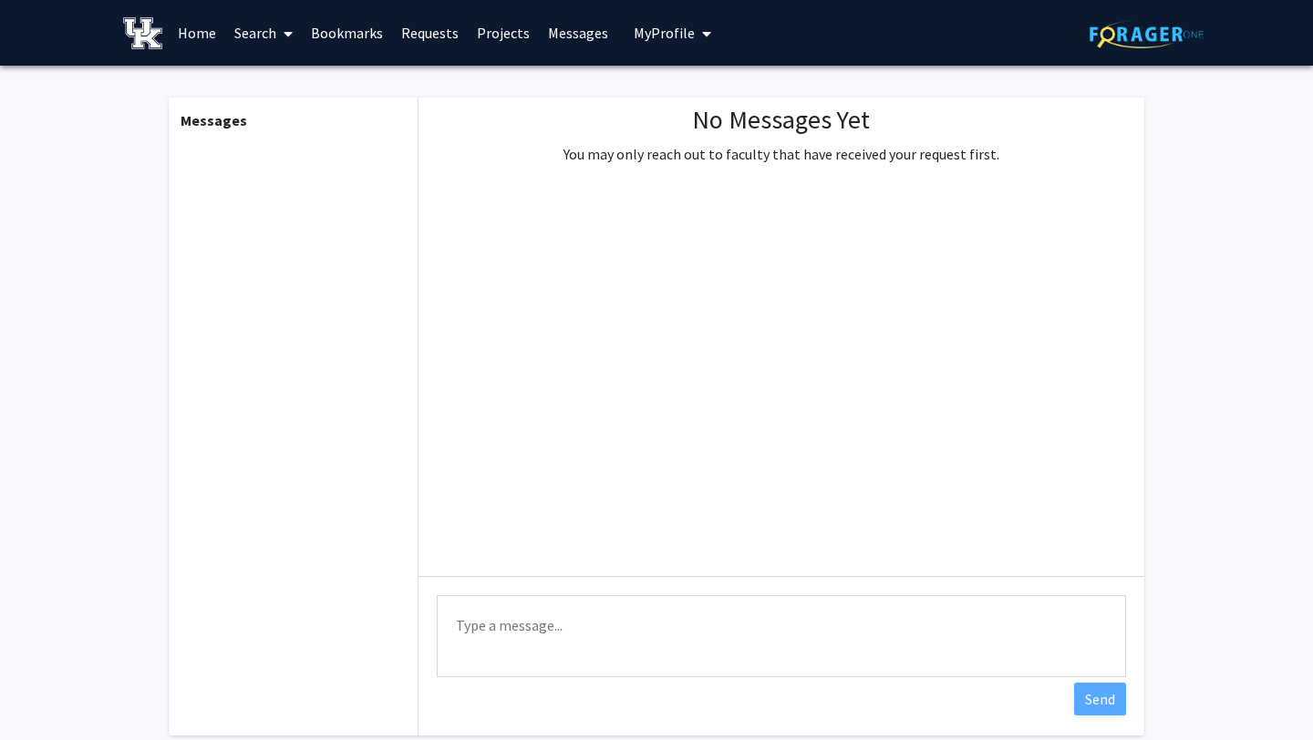
click at [645, 38] on span "My Profile" at bounding box center [664, 33] width 61 height 18
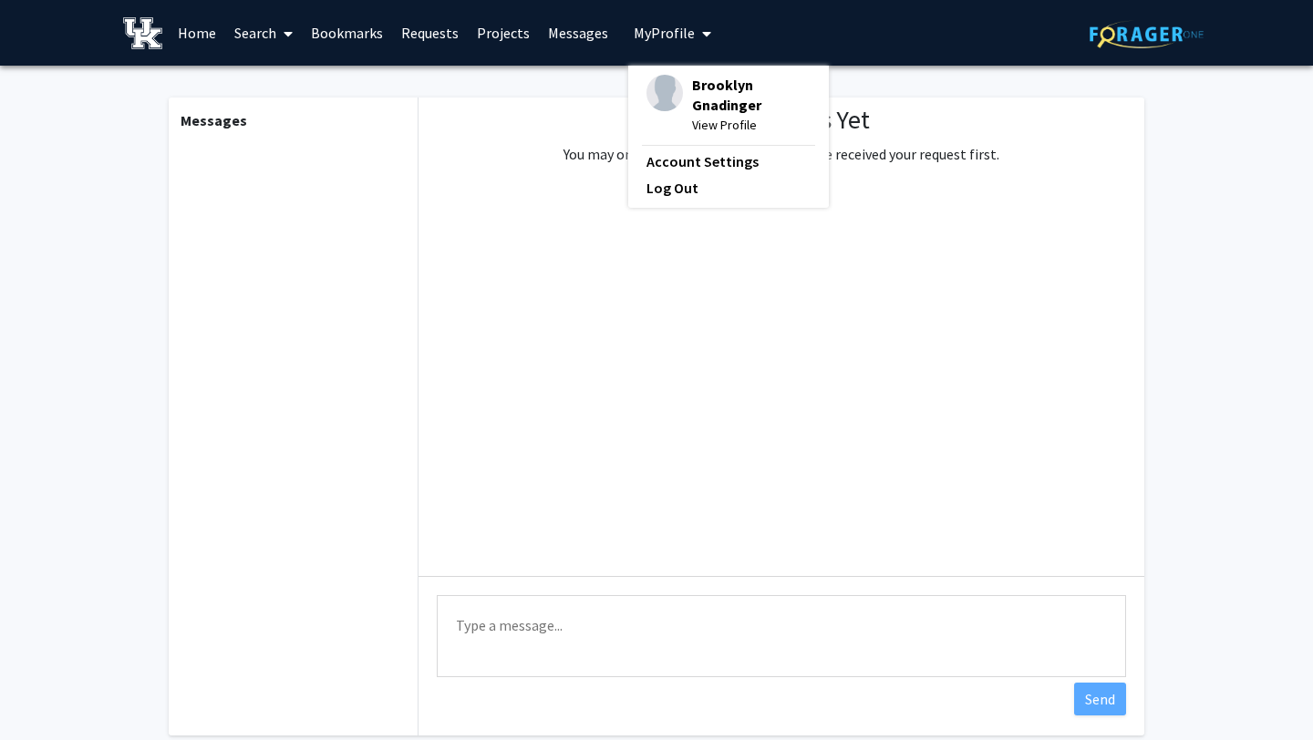
click at [699, 94] on span "Brooklyn Gnadinger" at bounding box center [751, 95] width 119 height 40
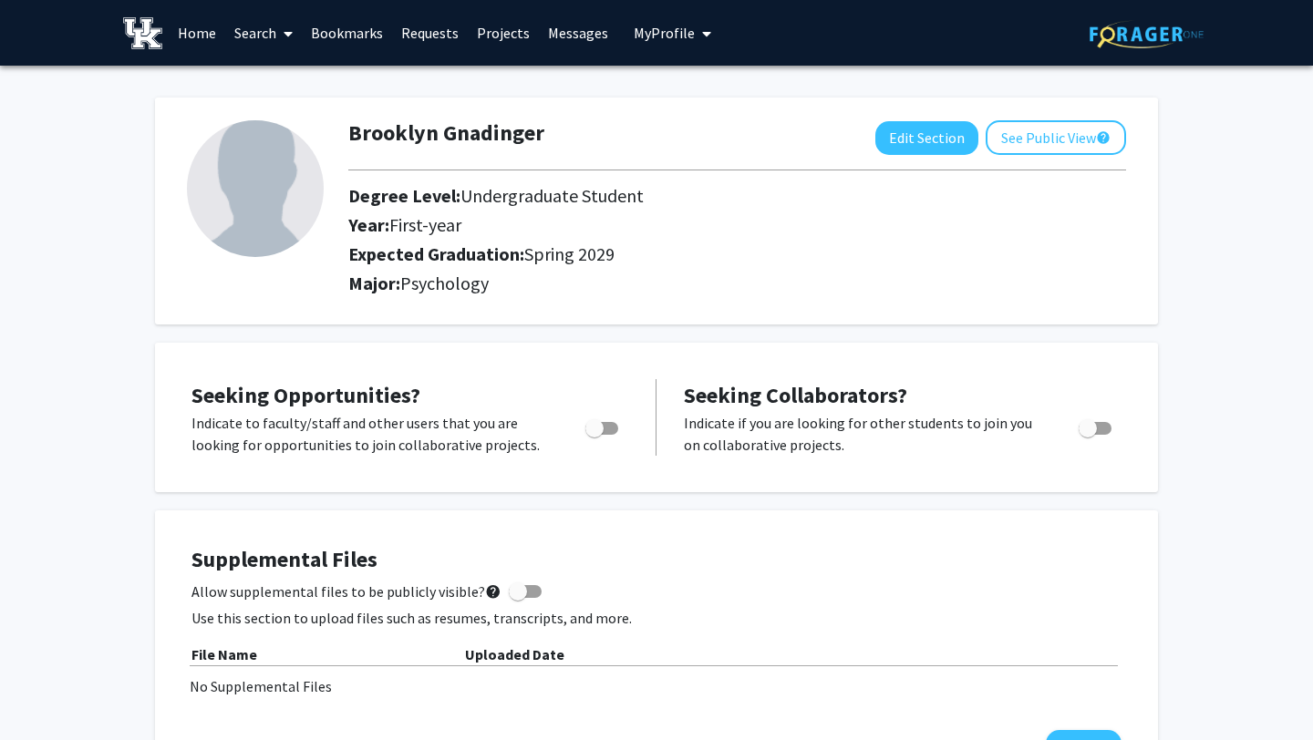
click at [201, 35] on link "Home" at bounding box center [197, 33] width 57 height 64
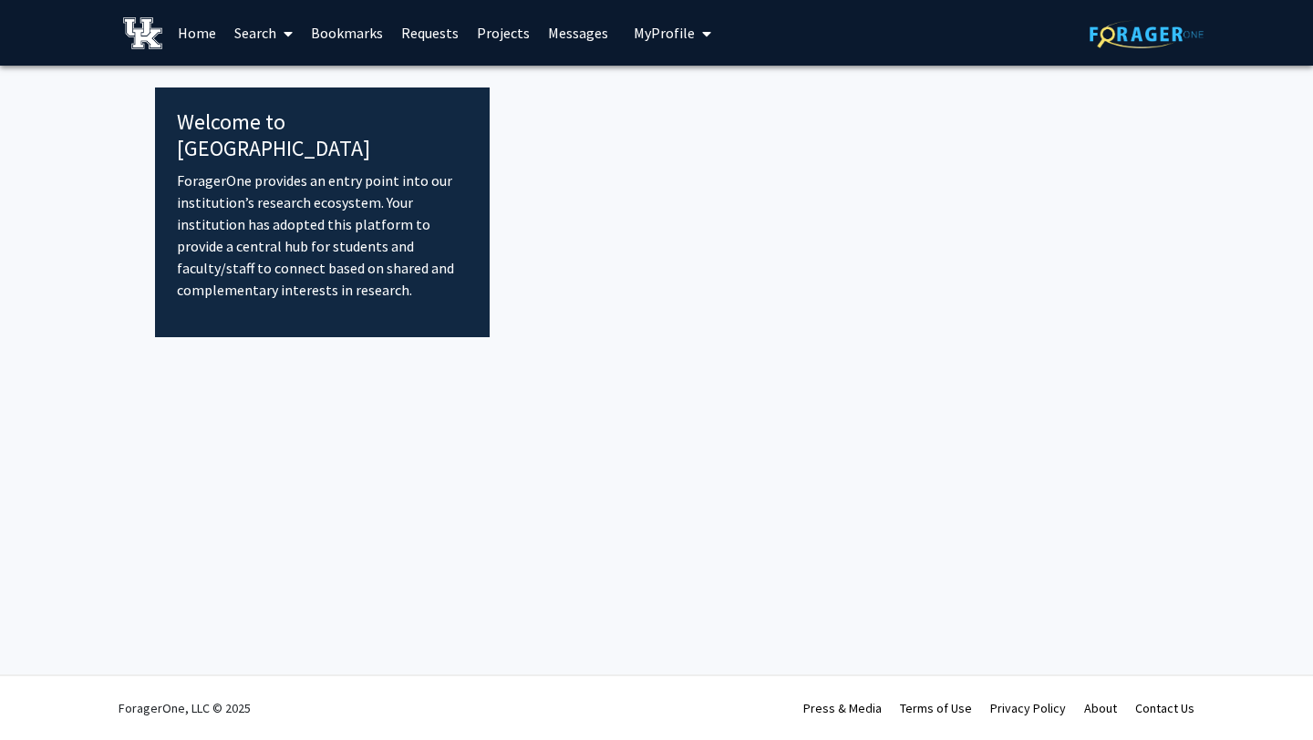
click at [271, 13] on link "Search" at bounding box center [263, 33] width 77 height 64
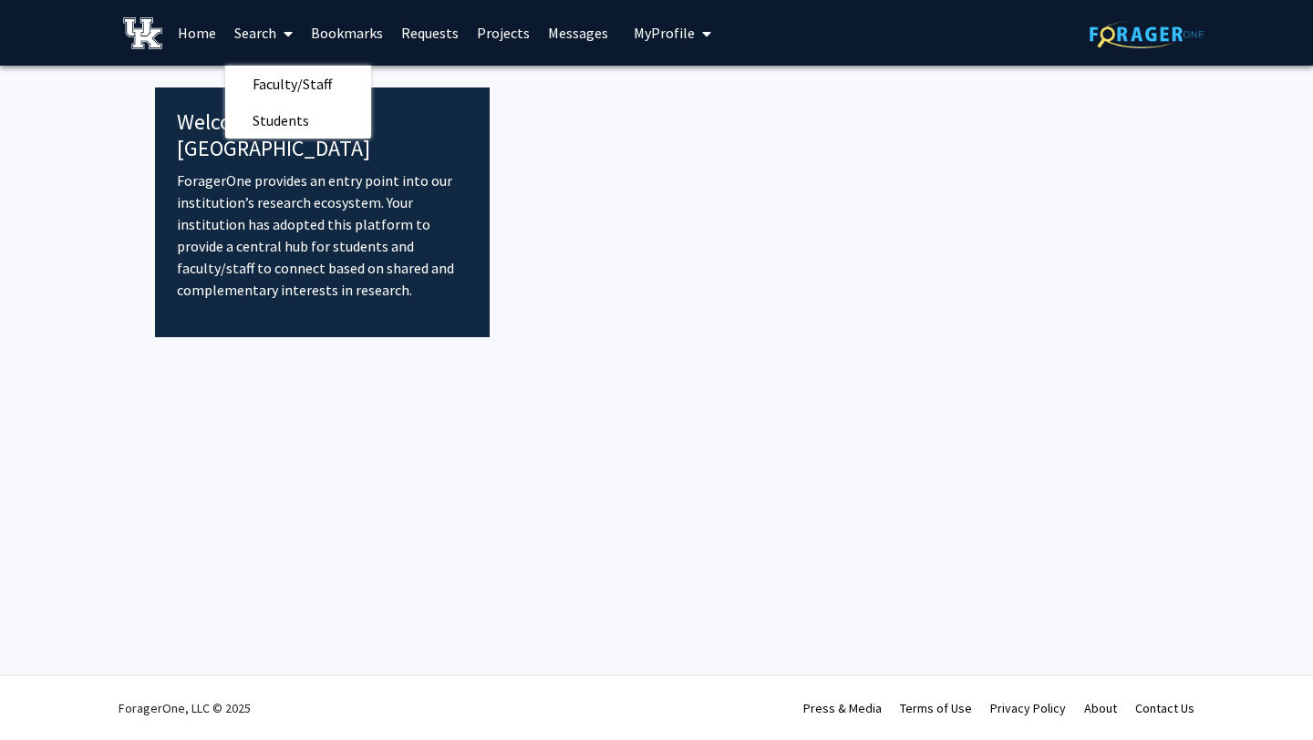
click at [265, 32] on link "Search" at bounding box center [263, 33] width 77 height 64
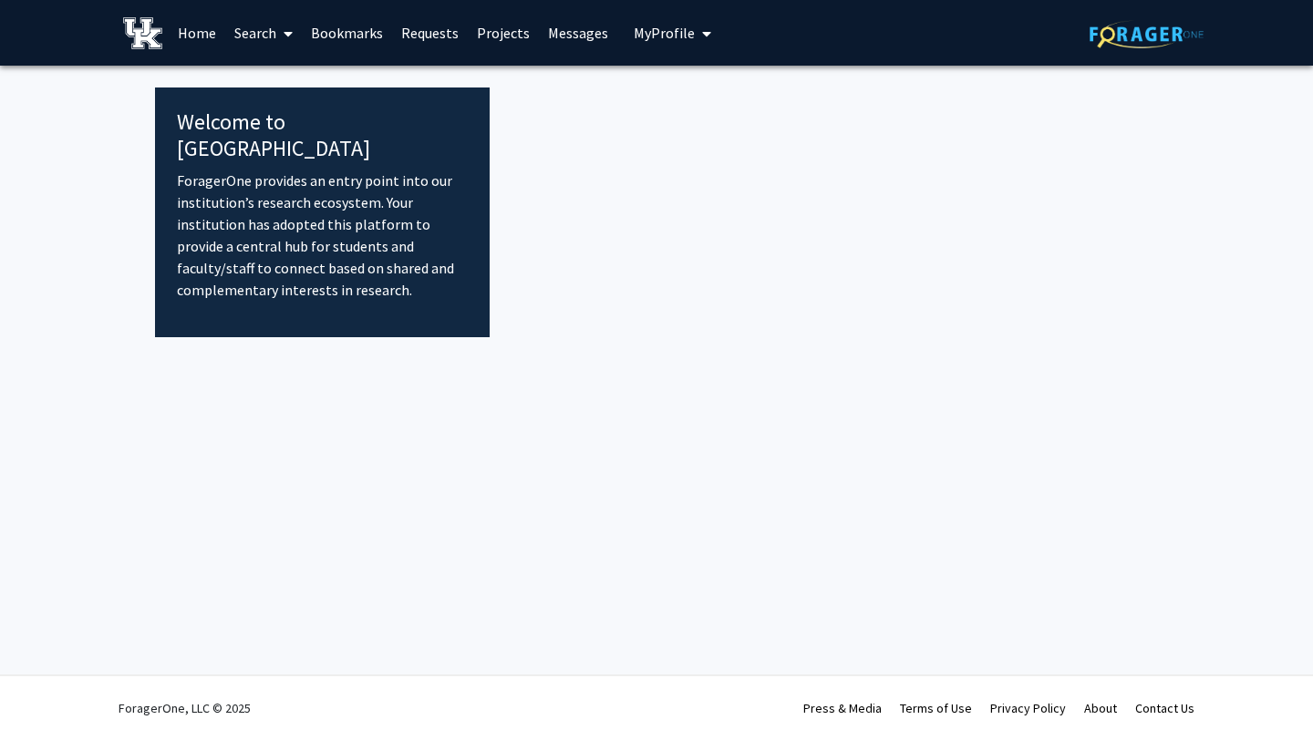
click at [265, 32] on link "Search" at bounding box center [263, 33] width 77 height 64
click at [268, 75] on span "Faculty/Staff" at bounding box center [292, 84] width 134 height 36
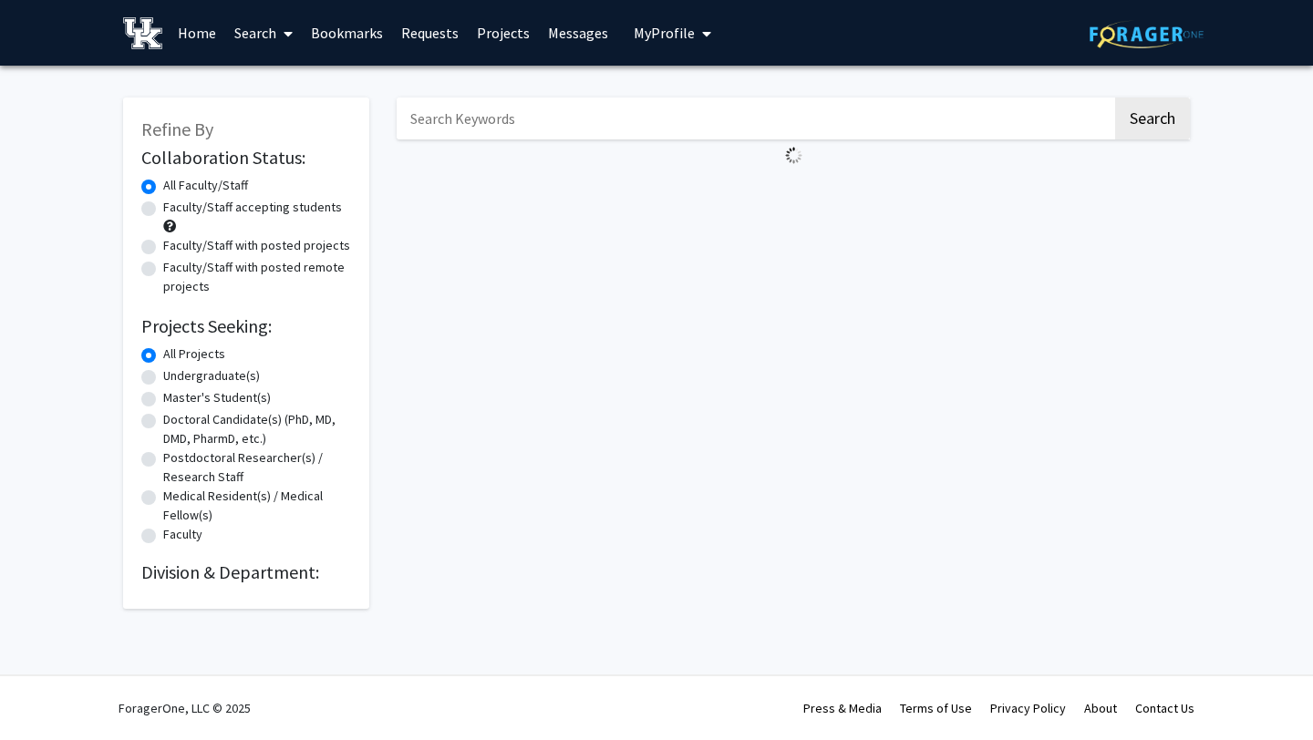
click at [621, 338] on div "Search" at bounding box center [793, 344] width 820 height 530
